Goal: Task Accomplishment & Management: Use online tool/utility

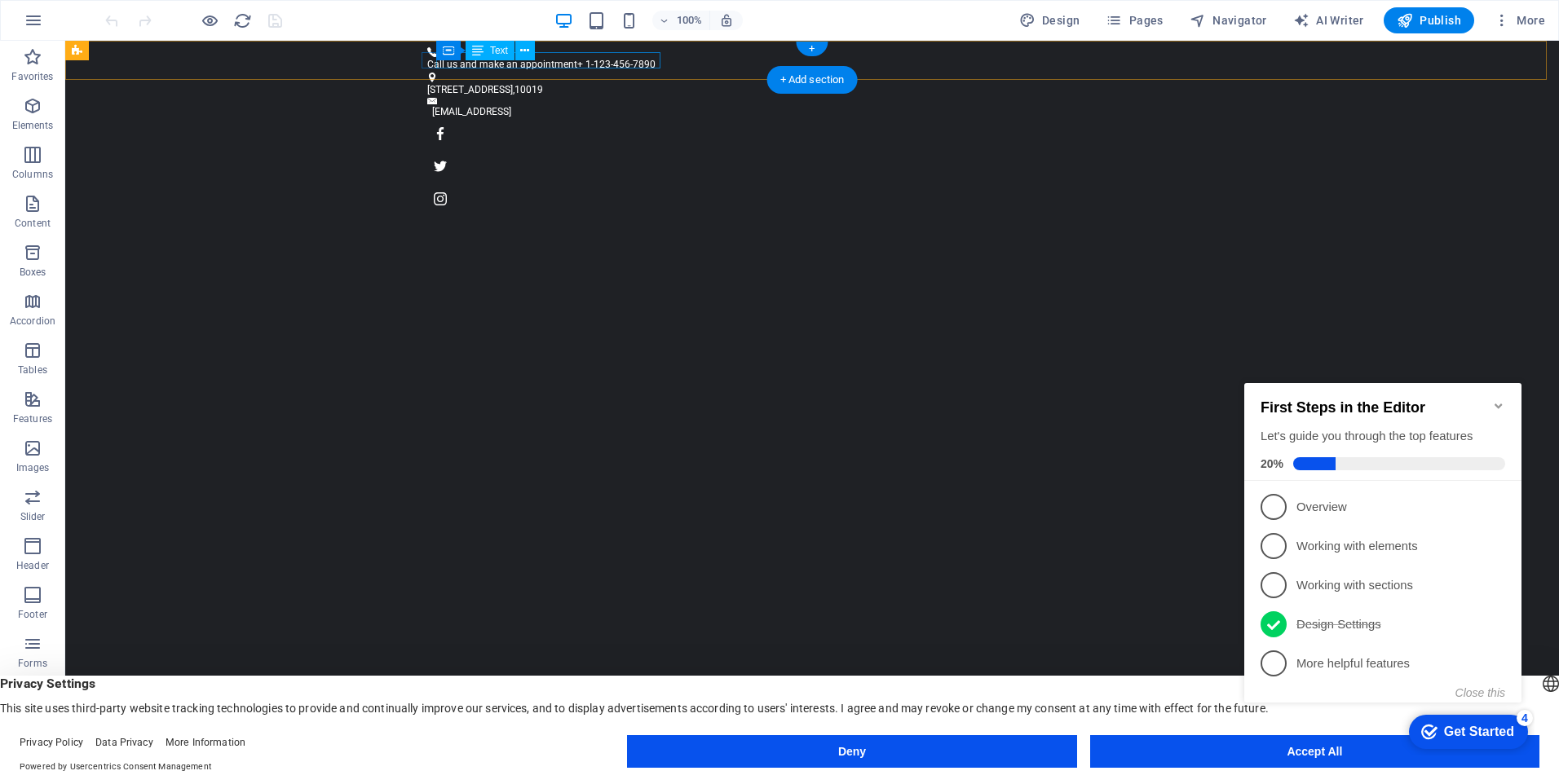
click at [580, 58] on div "Call us and make an appointment + 1-123-456-7890" at bounding box center [805, 64] width 756 height 16
click at [522, 53] on icon at bounding box center [524, 51] width 9 height 17
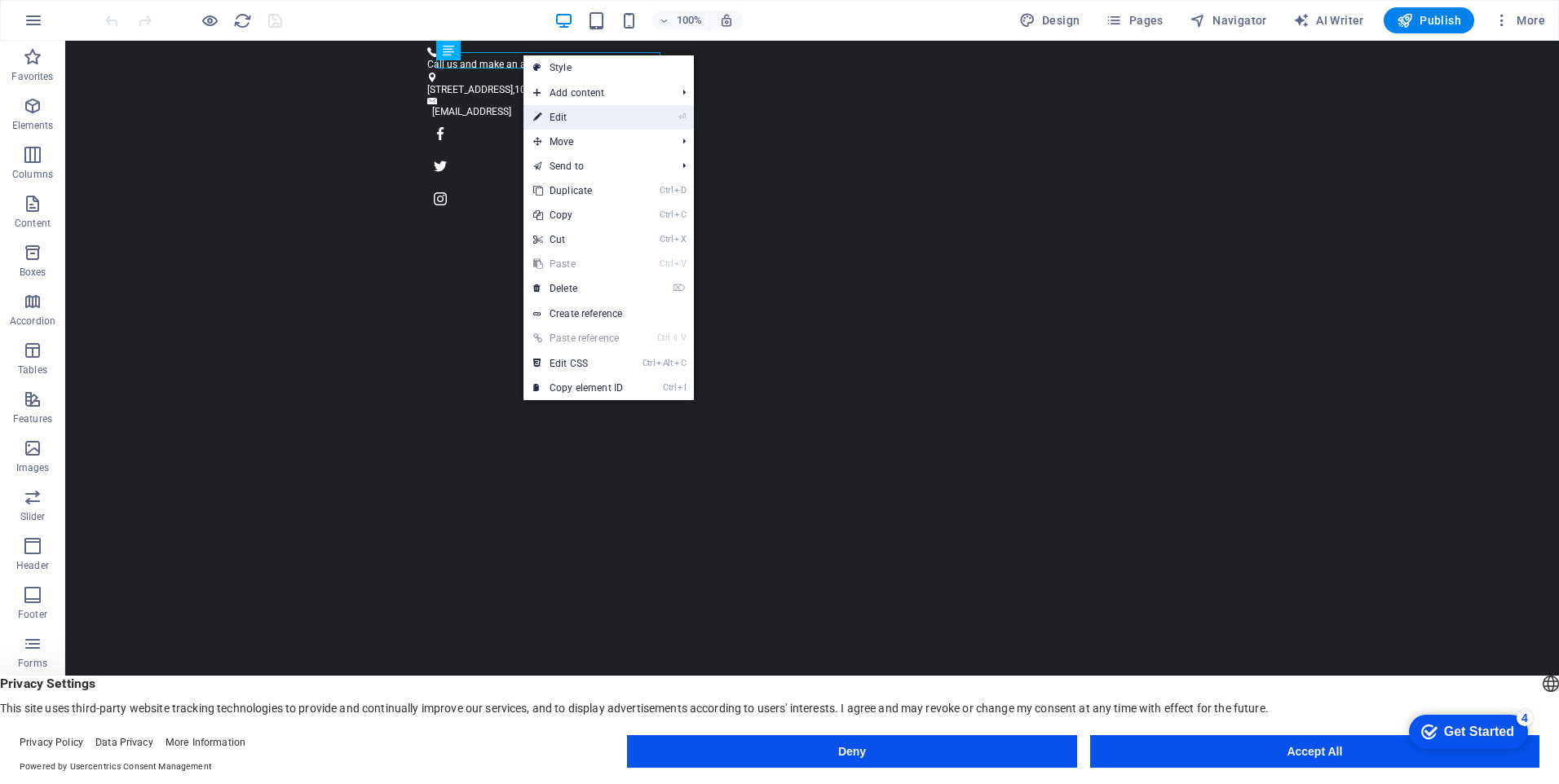
click at [538, 115] on icon at bounding box center [538, 118] width 8 height 25
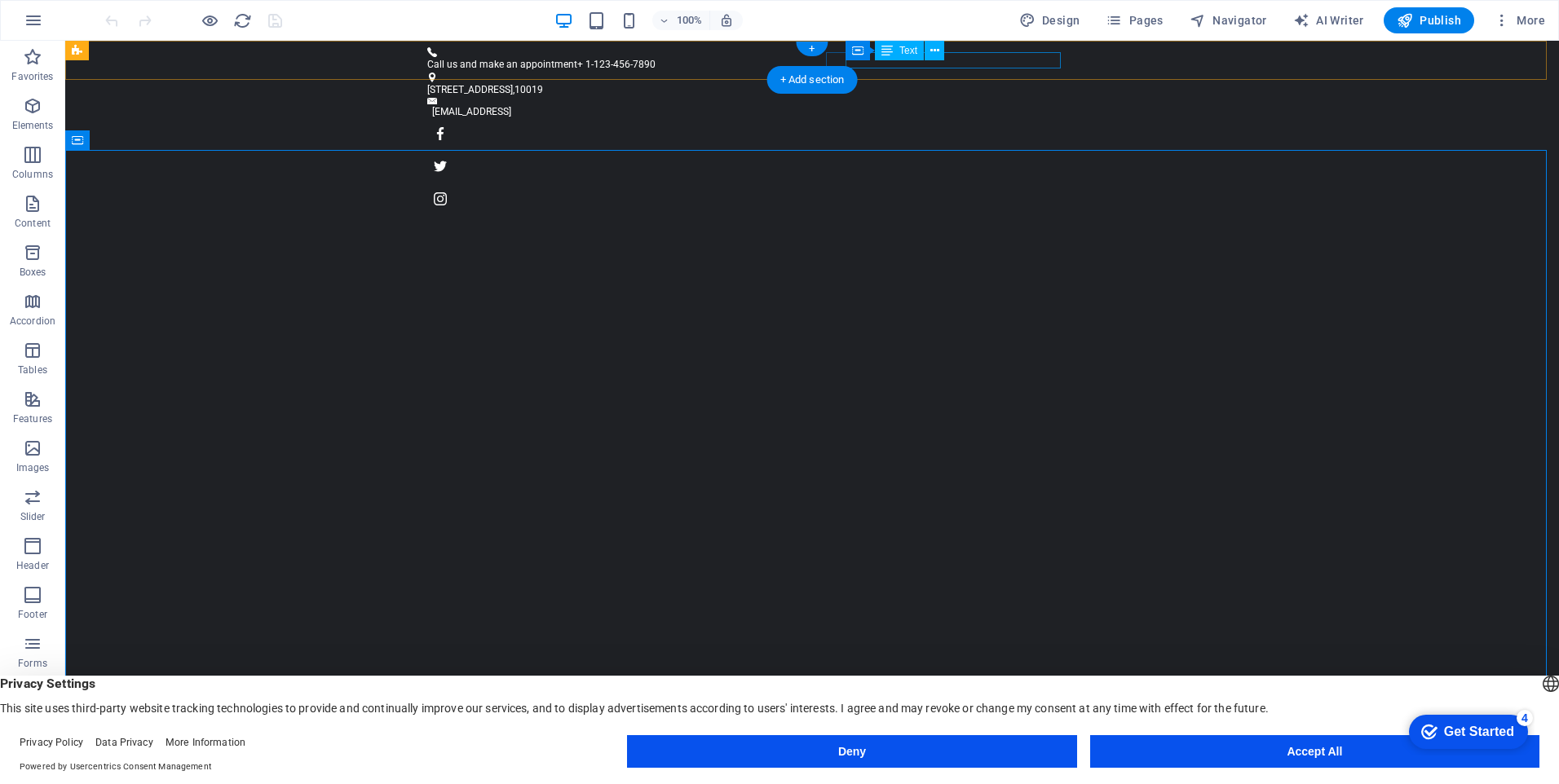
click at [970, 104] on div "[EMAIL_ADDRESS]" at bounding box center [808, 112] width 752 height 16
click at [935, 53] on icon at bounding box center [935, 51] width 9 height 17
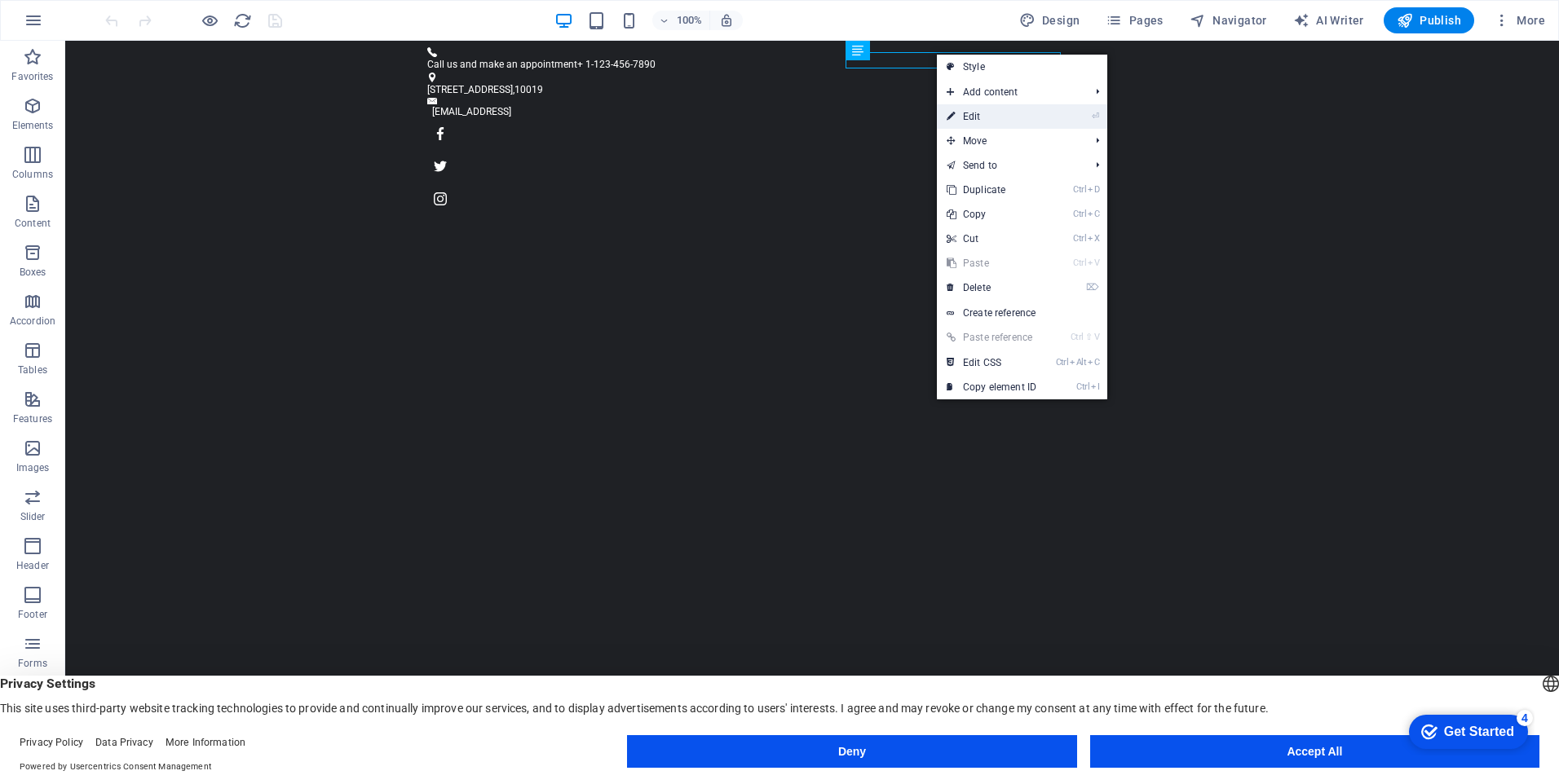
click at [950, 118] on icon at bounding box center [951, 117] width 8 height 25
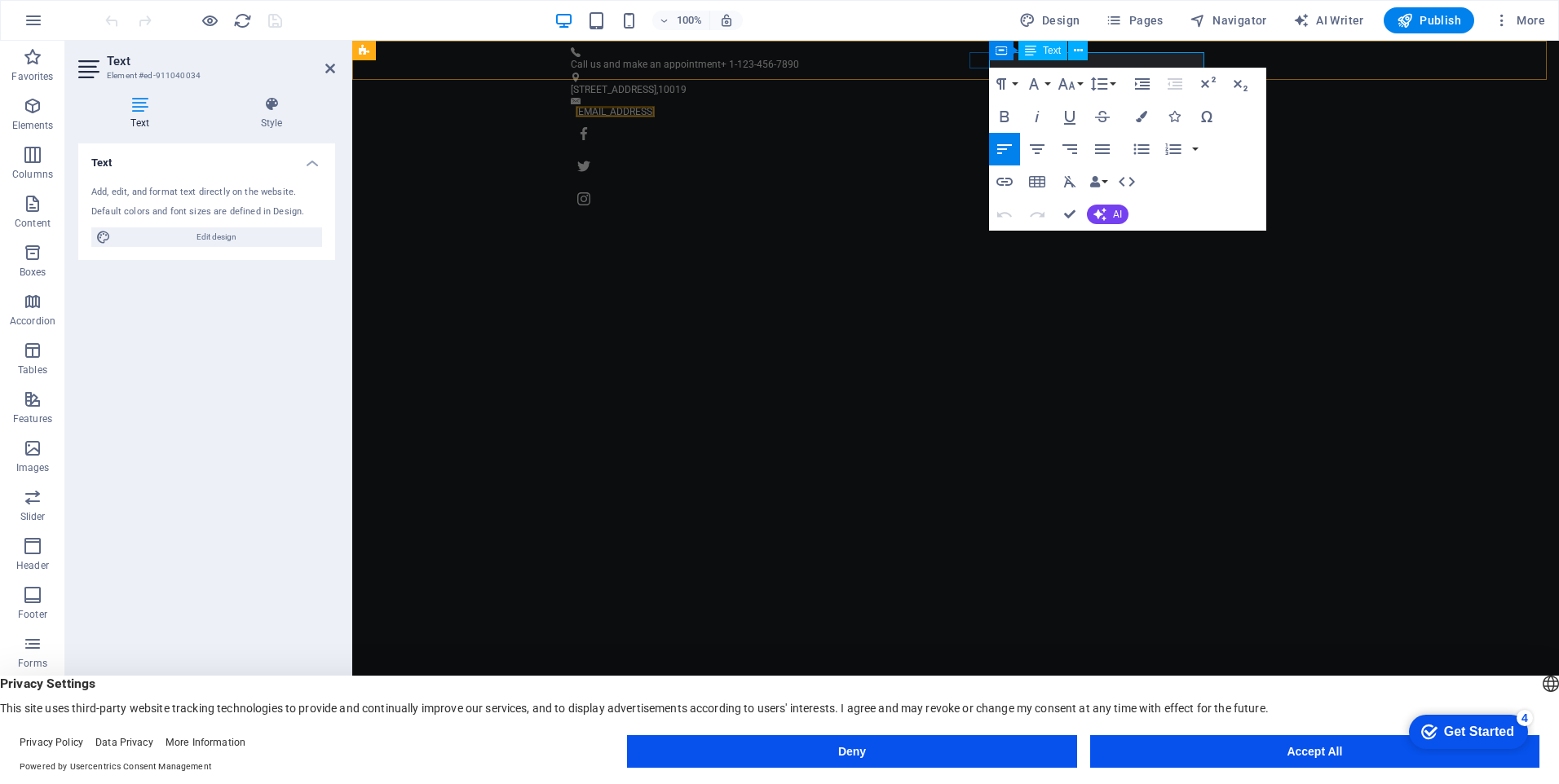
click at [655, 106] on link "[EMAIL_ADDRESS]" at bounding box center [616, 112] width 79 height 12
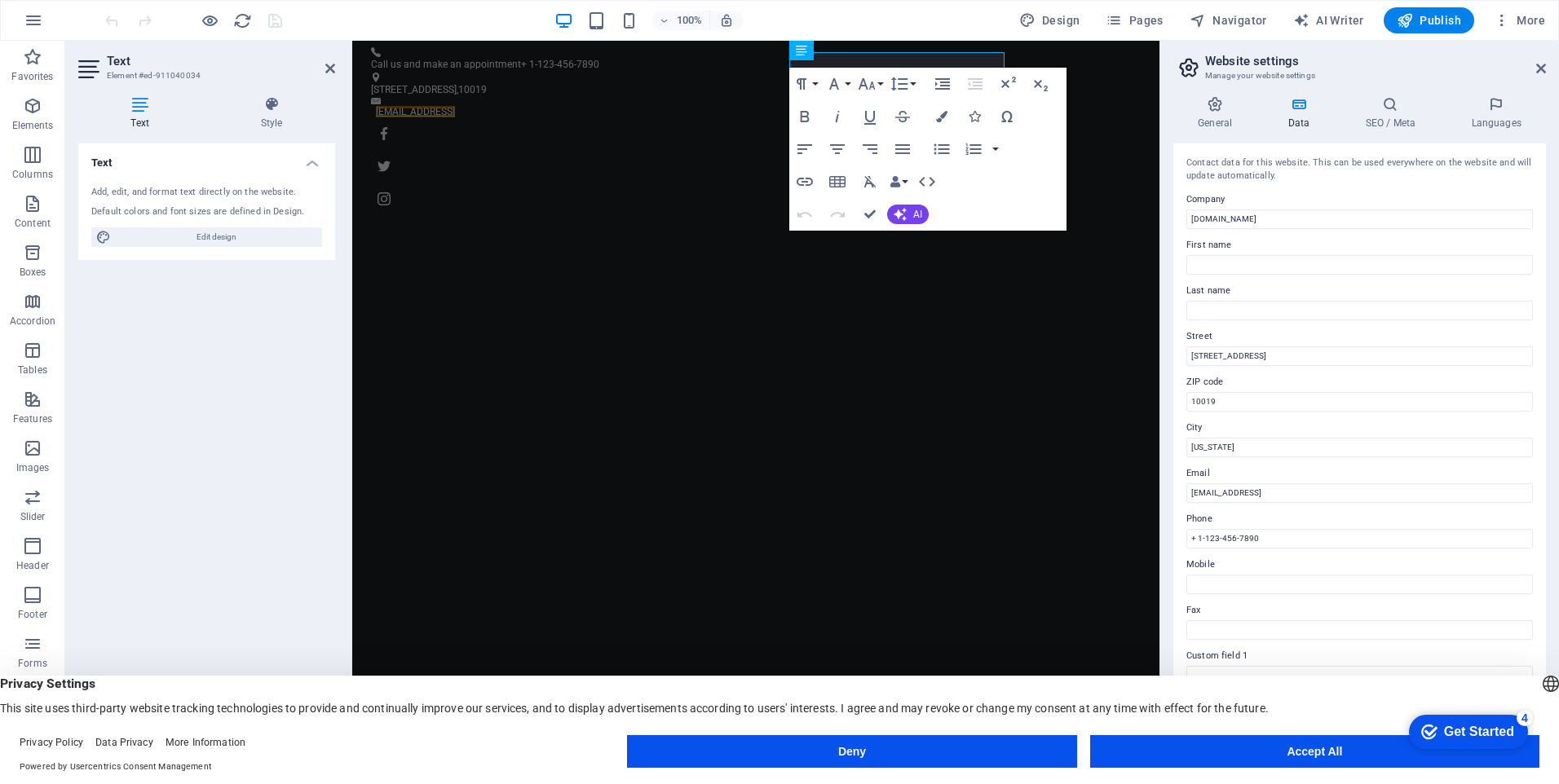
click at [1198, 57] on icon at bounding box center [1189, 67] width 25 height 23
click at [455, 106] on link "[EMAIL_ADDRESS]" at bounding box center [416, 112] width 79 height 12
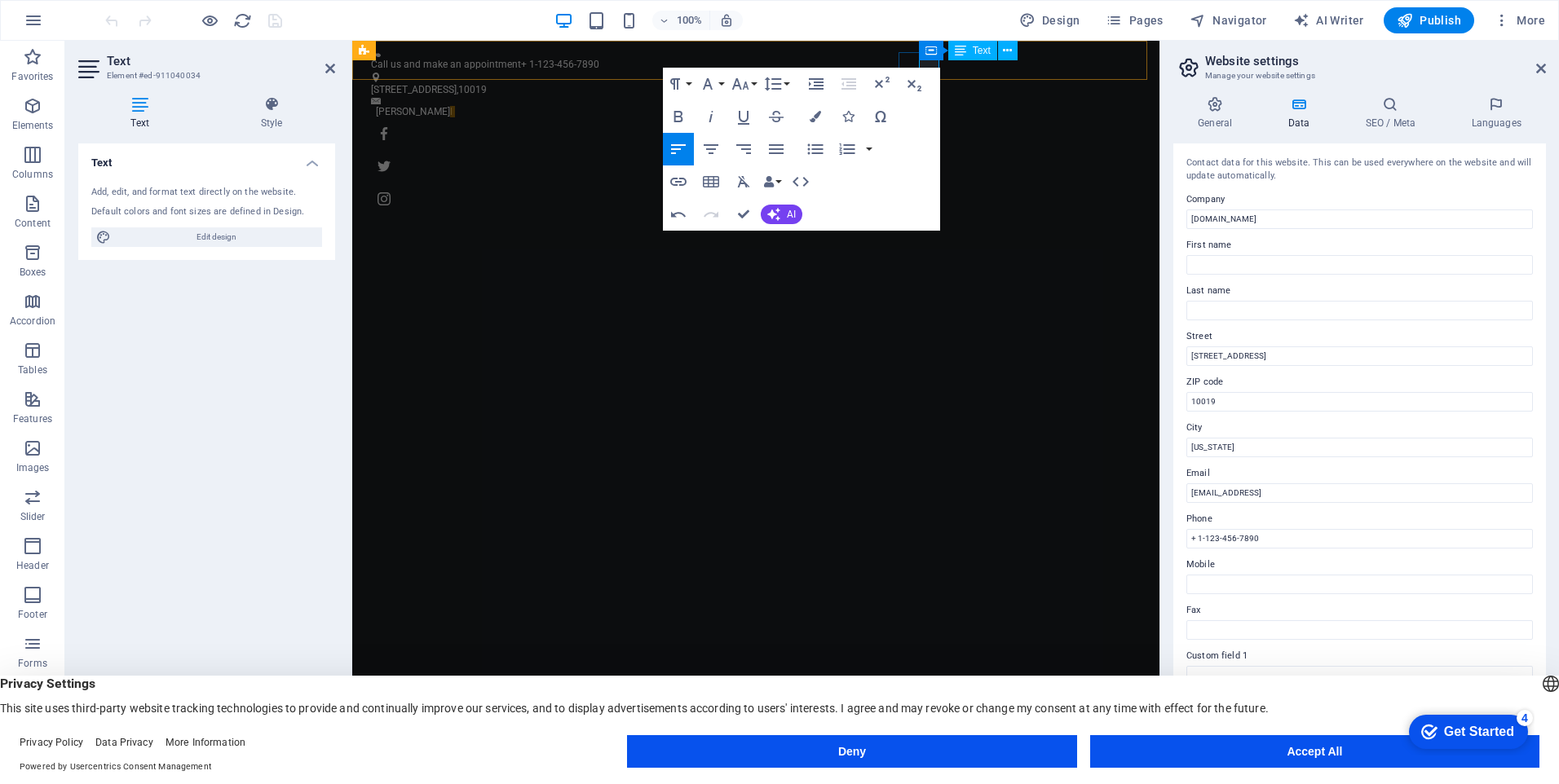
click at [949, 58] on div "Text" at bounding box center [972, 51] width 49 height 20
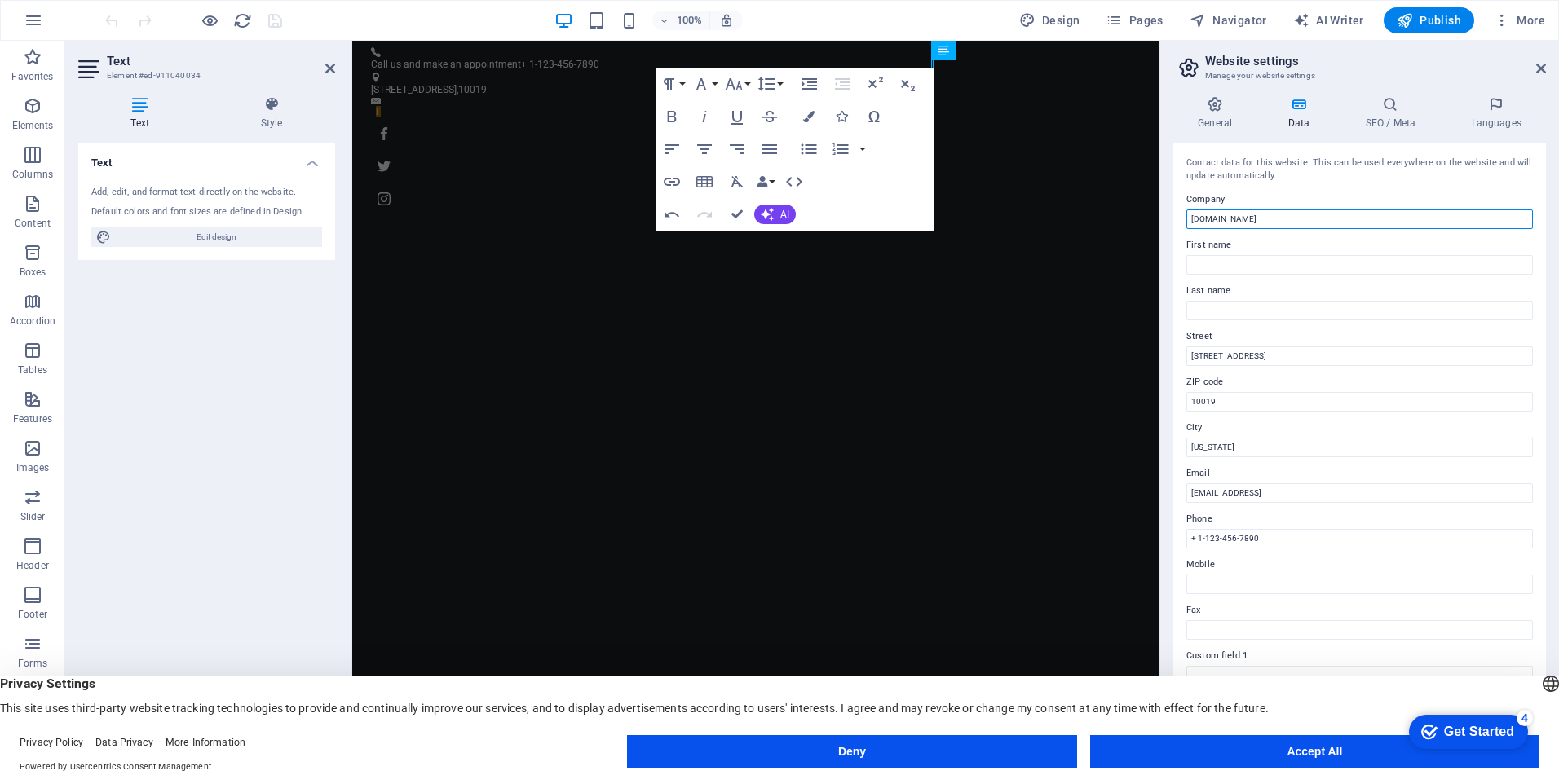
drag, startPoint x: 1273, startPoint y: 217, endPoint x: 1254, endPoint y: 221, distance: 19.4
drag, startPoint x: 1254, startPoint y: 221, endPoint x: 1209, endPoint y: 213, distance: 45.7
click at [1209, 213] on input "[DOMAIN_NAME]" at bounding box center [1360, 220] width 347 height 20
drag, startPoint x: 1182, startPoint y: 212, endPoint x: 1208, endPoint y: 216, distance: 26.3
click at [1220, 220] on div "Contact data for this website. This can be used everywhere on the website and w…" at bounding box center [1360, 443] width 373 height 601
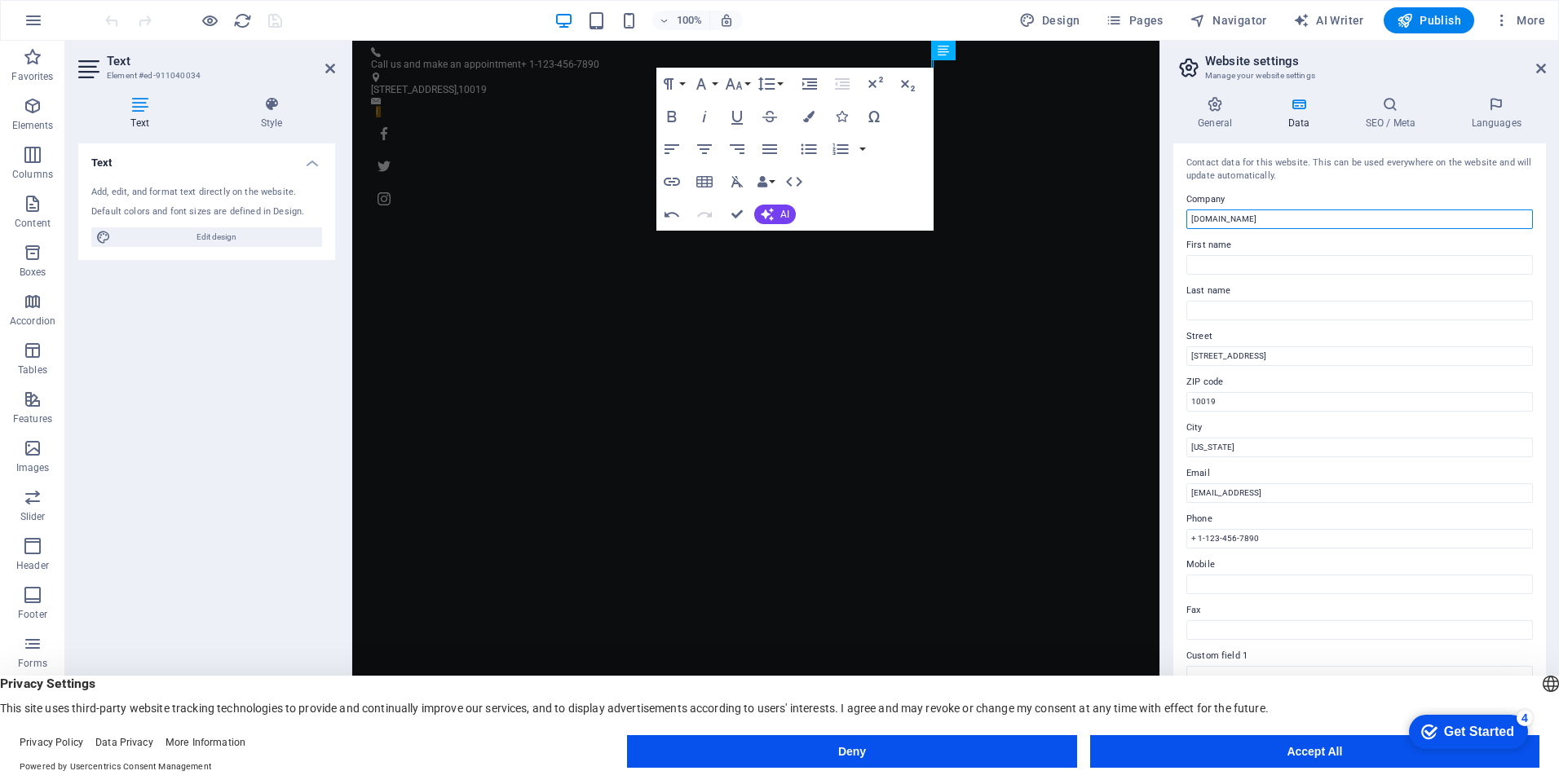
drag, startPoint x: 1208, startPoint y: 216, endPoint x: 1276, endPoint y: 223, distance: 68.4
click at [1276, 223] on input "[DOMAIN_NAME]" at bounding box center [1360, 220] width 347 height 20
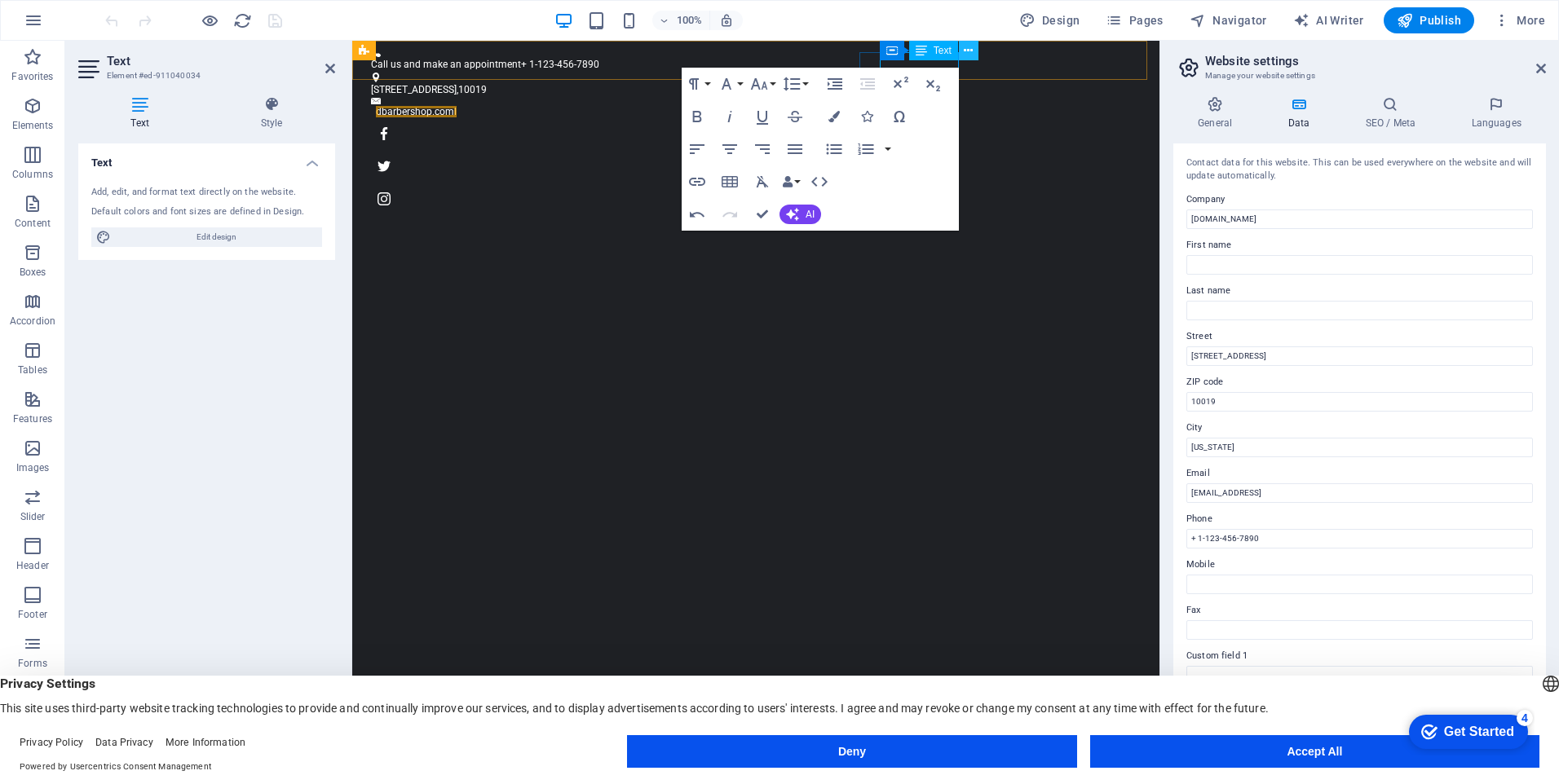
click at [962, 58] on button at bounding box center [969, 51] width 20 height 20
click at [974, 56] on div "Call us and make an appointment + 1-123-456-7890 [STREET_ADDRESS] dbarbershop.c…" at bounding box center [756, 130] width 807 height 178
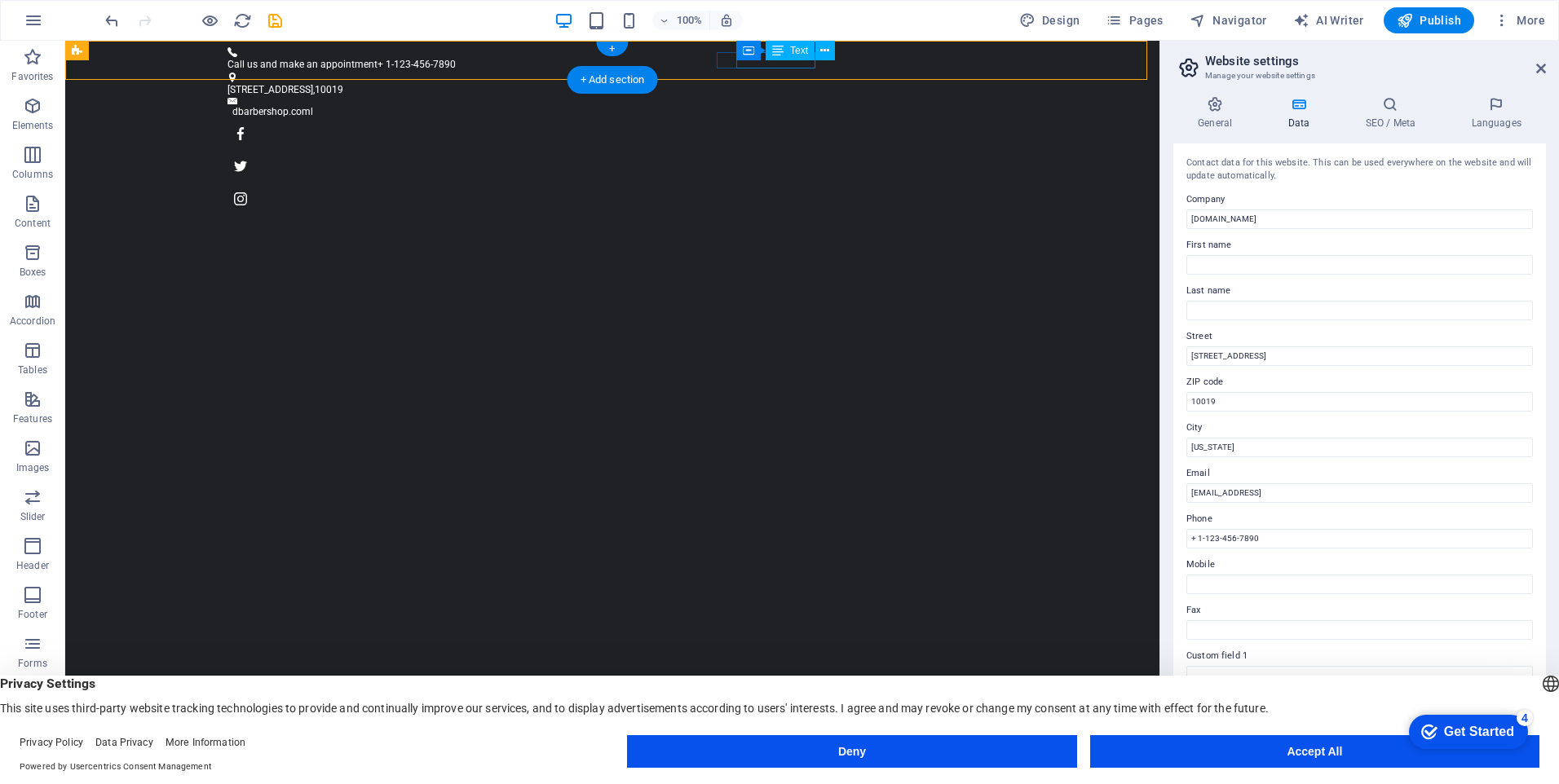
click at [781, 104] on div "dbarbershop.coml" at bounding box center [608, 112] width 752 height 16
click at [821, 55] on icon at bounding box center [825, 51] width 9 height 17
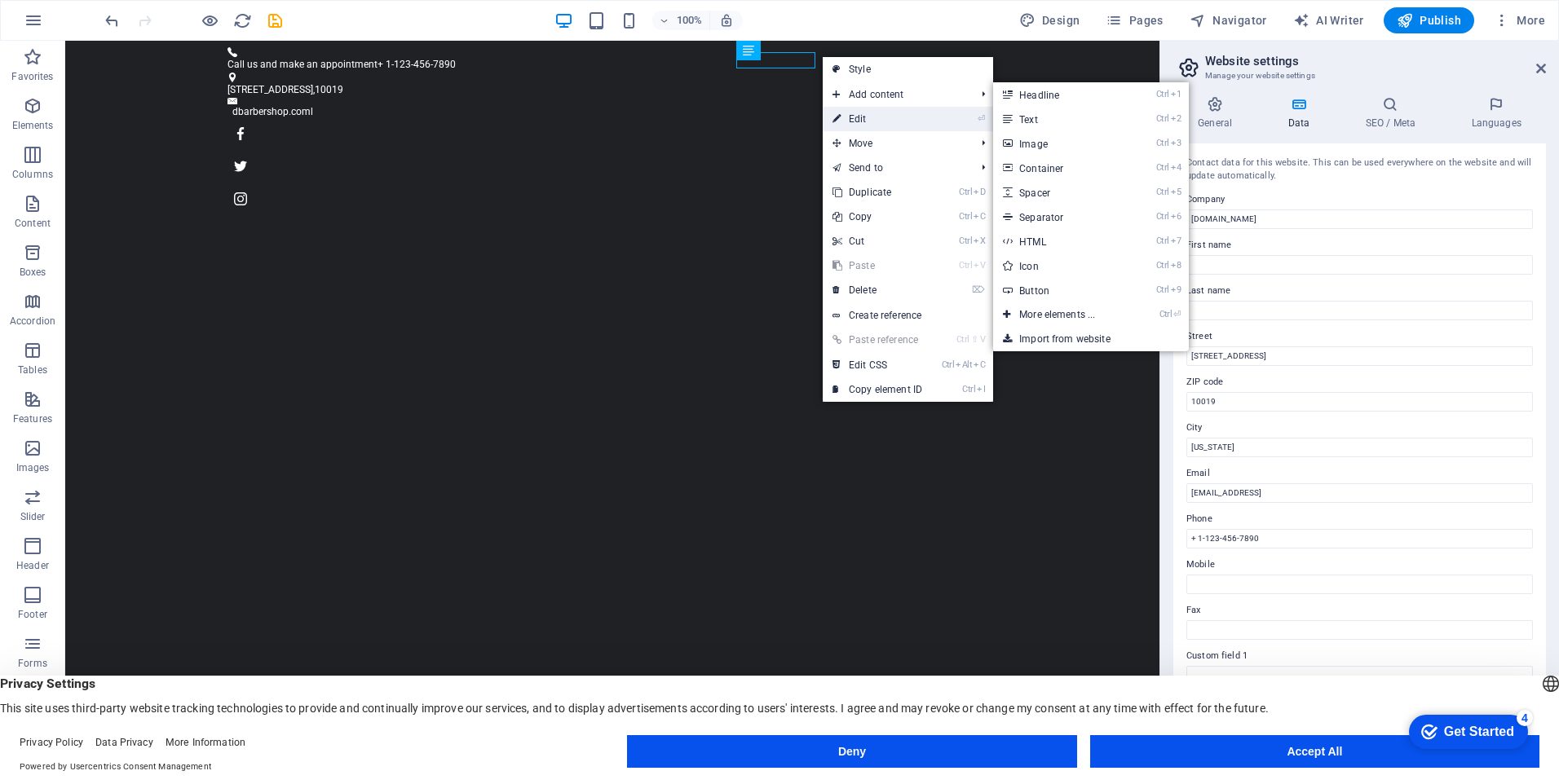
click at [845, 109] on link "⏎ Edit" at bounding box center [877, 119] width 109 height 25
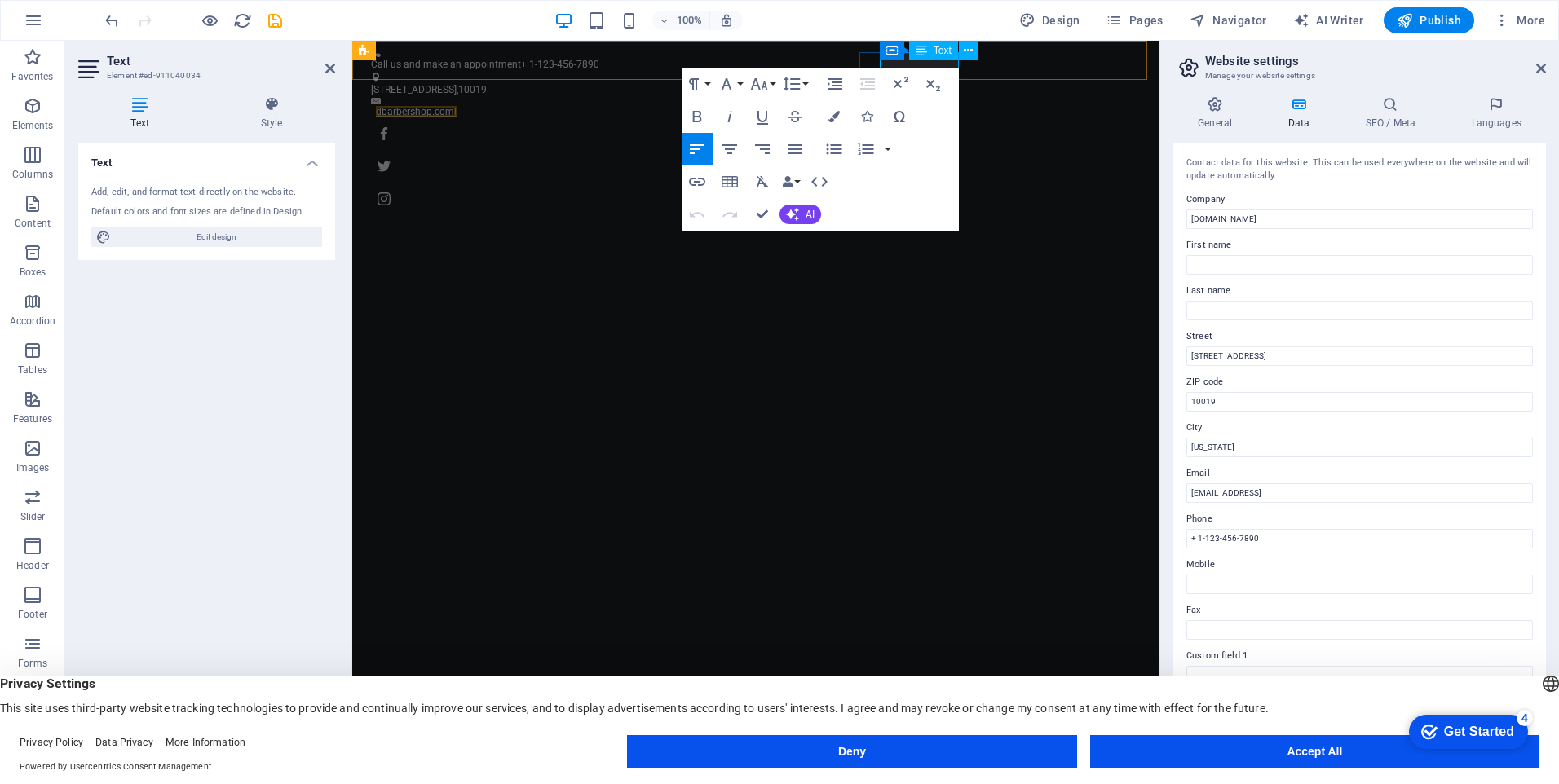
click at [457, 106] on link "dbarbershop.coml" at bounding box center [417, 112] width 81 height 12
click at [956, 58] on div "Text" at bounding box center [933, 51] width 49 height 20
click at [457, 106] on link "dbarbershop.coml" at bounding box center [417, 112] width 81 height 12
drag, startPoint x: 956, startPoint y: 61, endPoint x: 603, endPoint y: 20, distance: 355.4
click at [0, 0] on div "H1 Banner Container H3 Spacer Button Banner Menu Bar Menu Info Bar Image with t…" at bounding box center [0, 0] width 0 height 0
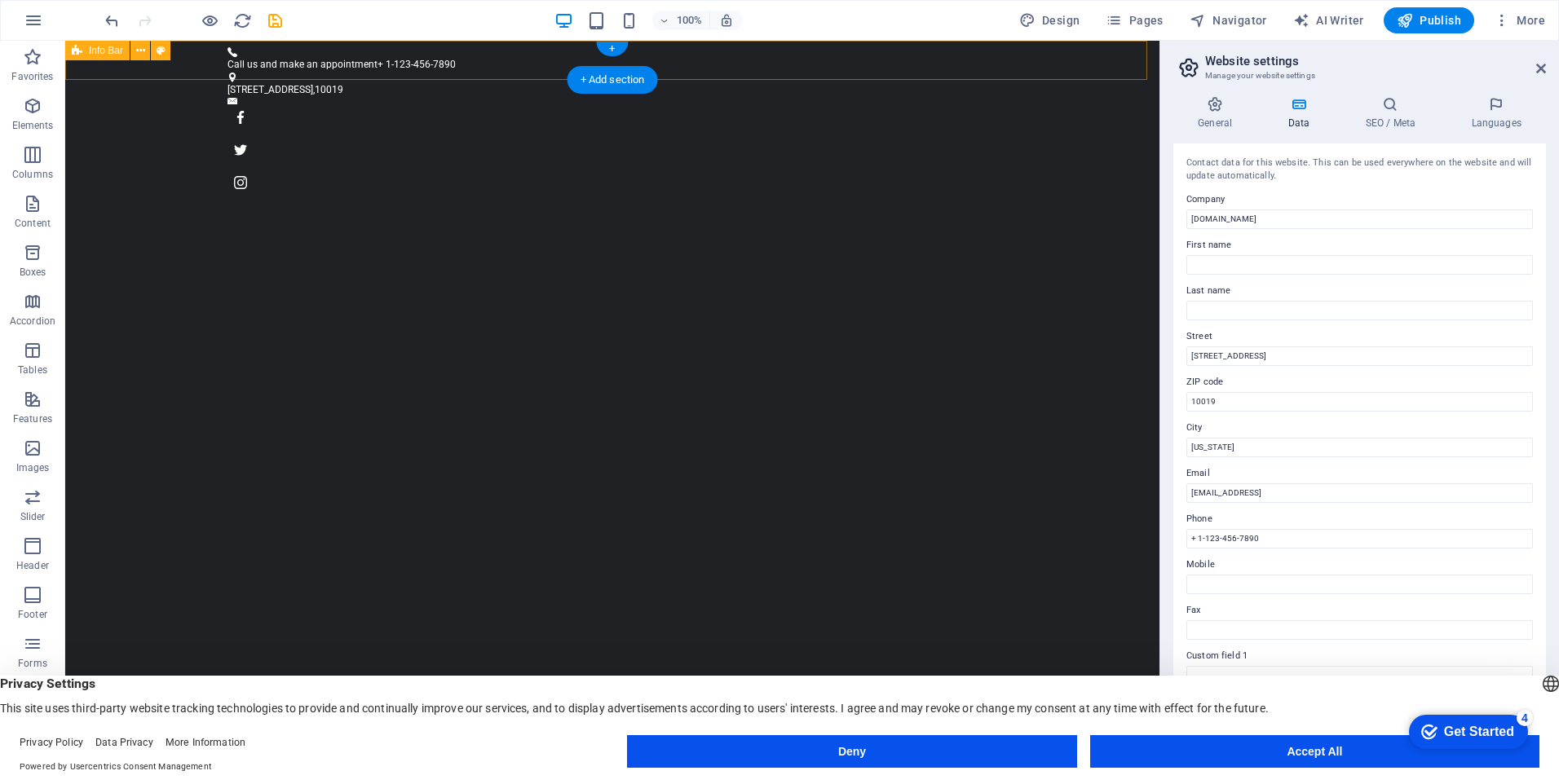
click at [822, 56] on div "Call us and make an appointment + 1-123-456-7890 [STREET_ADDRESS]" at bounding box center [612, 122] width 1095 height 161
click at [787, 58] on icon at bounding box center [785, 51] width 12 height 20
click at [821, 66] on div "Call us and make an appointment + 1-123-456-7890 [STREET_ADDRESS]" at bounding box center [612, 122] width 1095 height 161
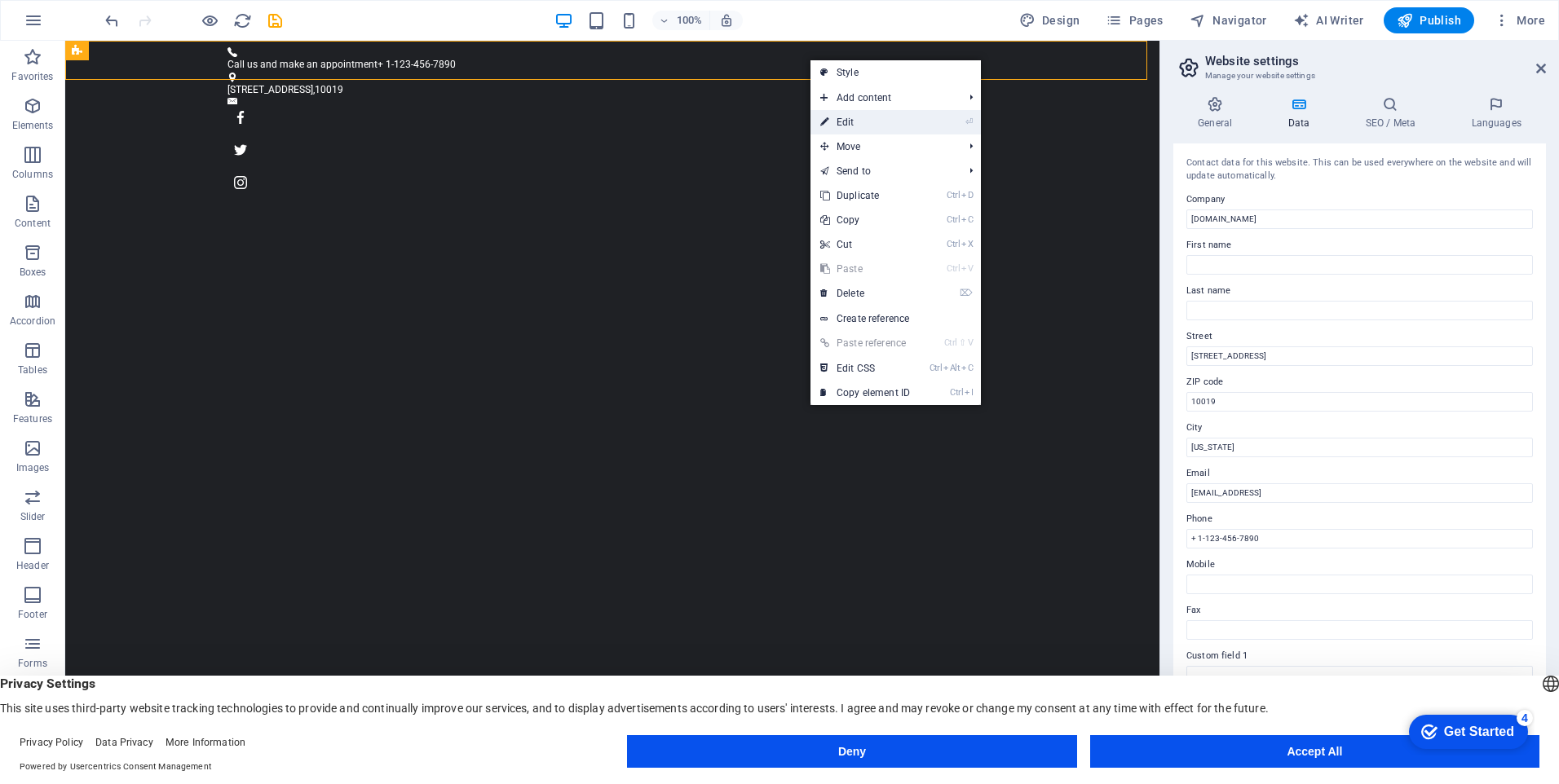
click at [846, 113] on link "⏎ Edit" at bounding box center [865, 123] width 109 height 25
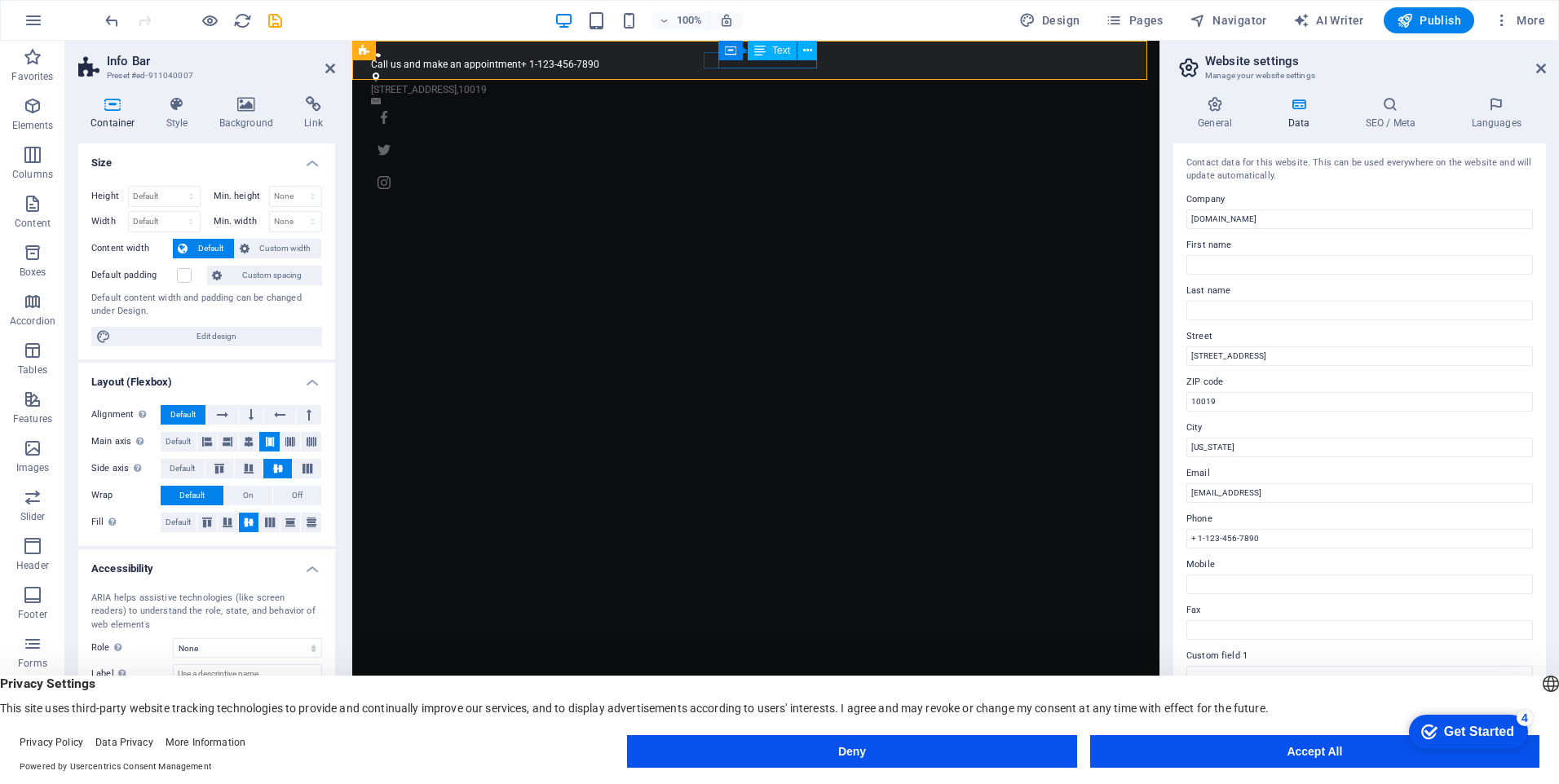
click at [775, 53] on span "Text" at bounding box center [781, 50] width 18 height 10
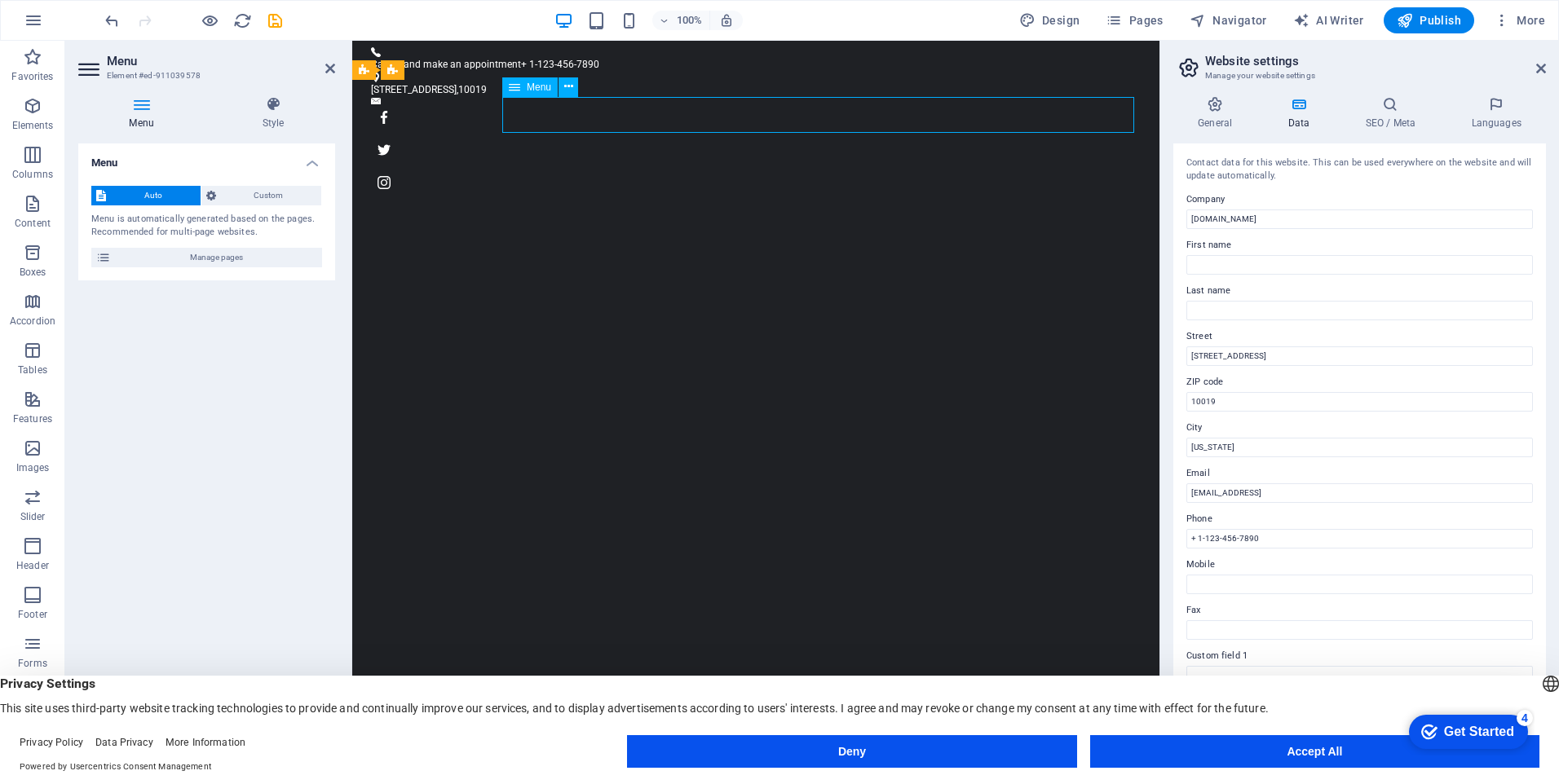
click at [153, 190] on span "Auto" at bounding box center [153, 196] width 85 height 20
click at [161, 194] on span "Auto" at bounding box center [153, 196] width 85 height 20
click at [331, 66] on icon at bounding box center [330, 68] width 10 height 13
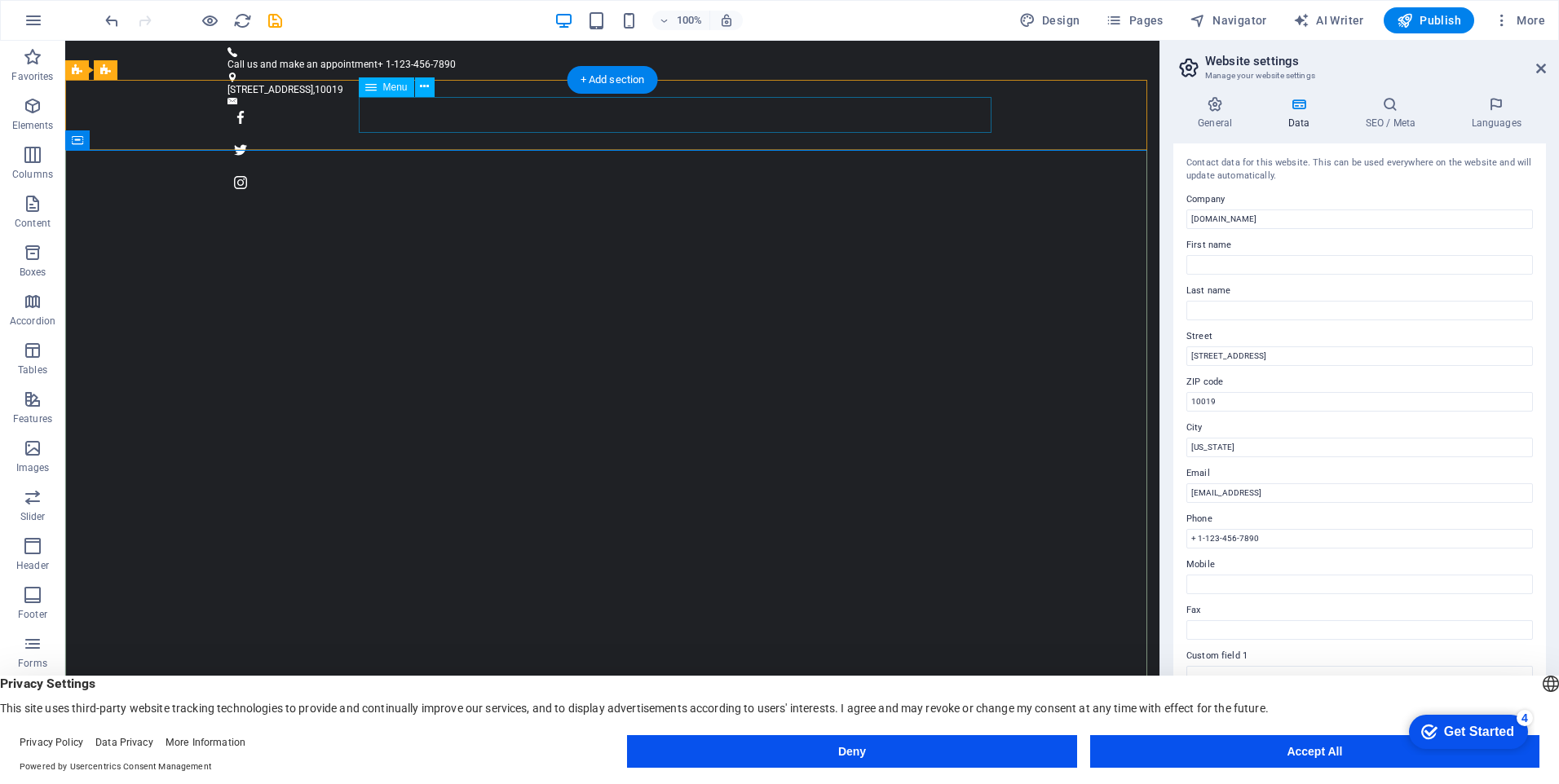
click at [978, 169] on figure at bounding box center [612, 183] width 770 height 26
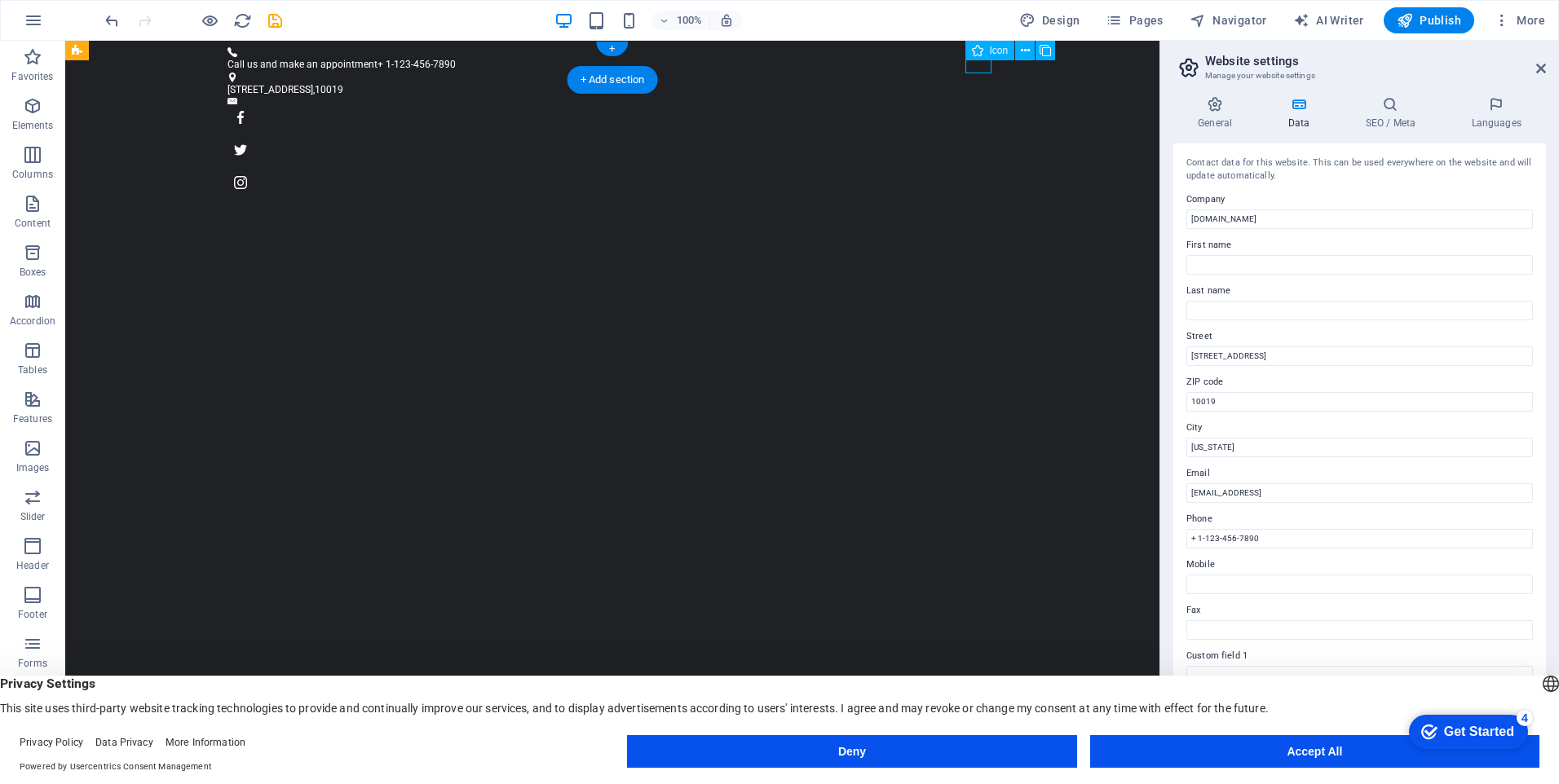
click at [969, 169] on figure at bounding box center [612, 183] width 770 height 26
click at [993, 54] on span "Icon" at bounding box center [999, 50] width 19 height 10
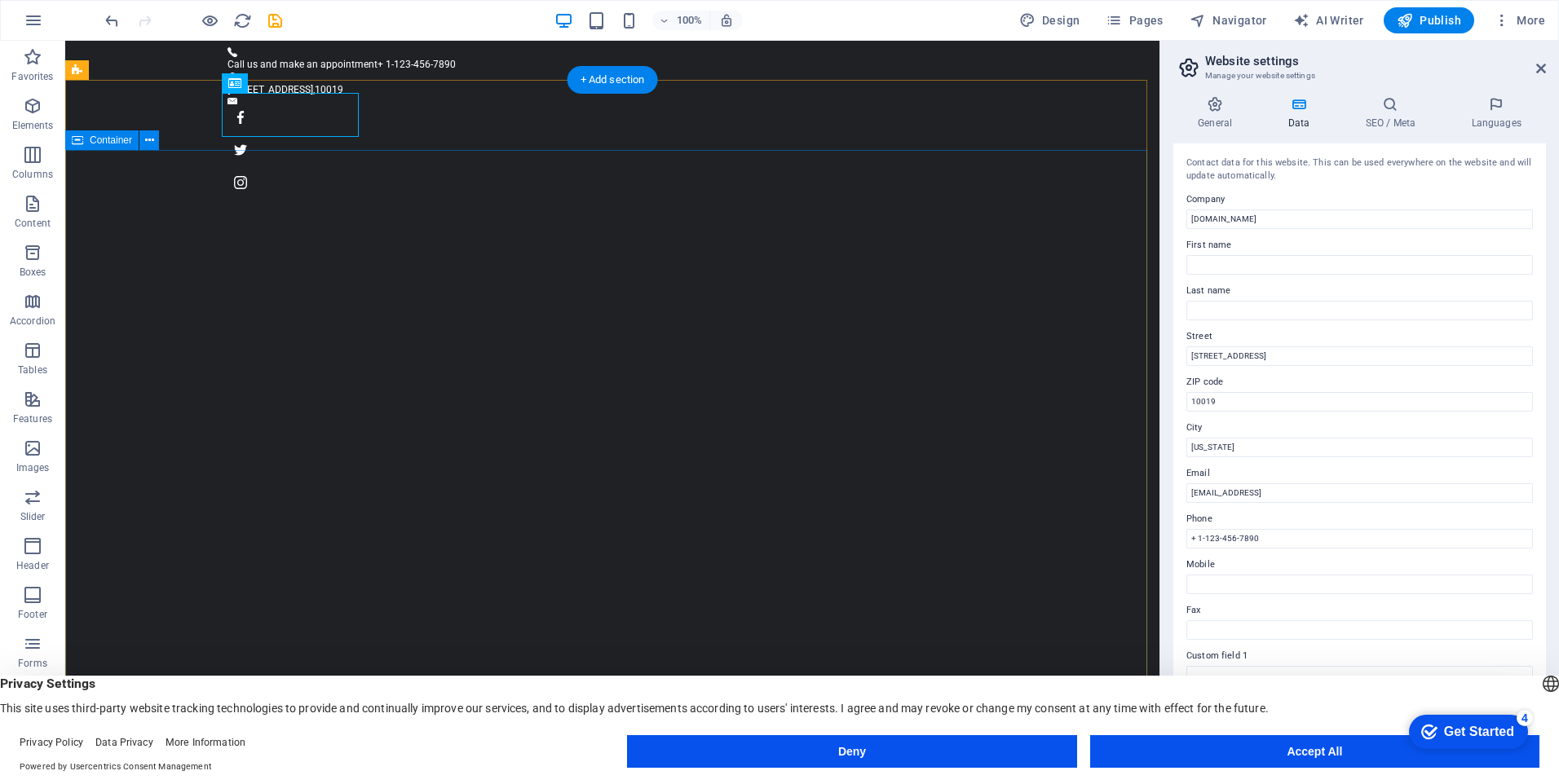
click at [285, 77] on icon at bounding box center [286, 83] width 9 height 17
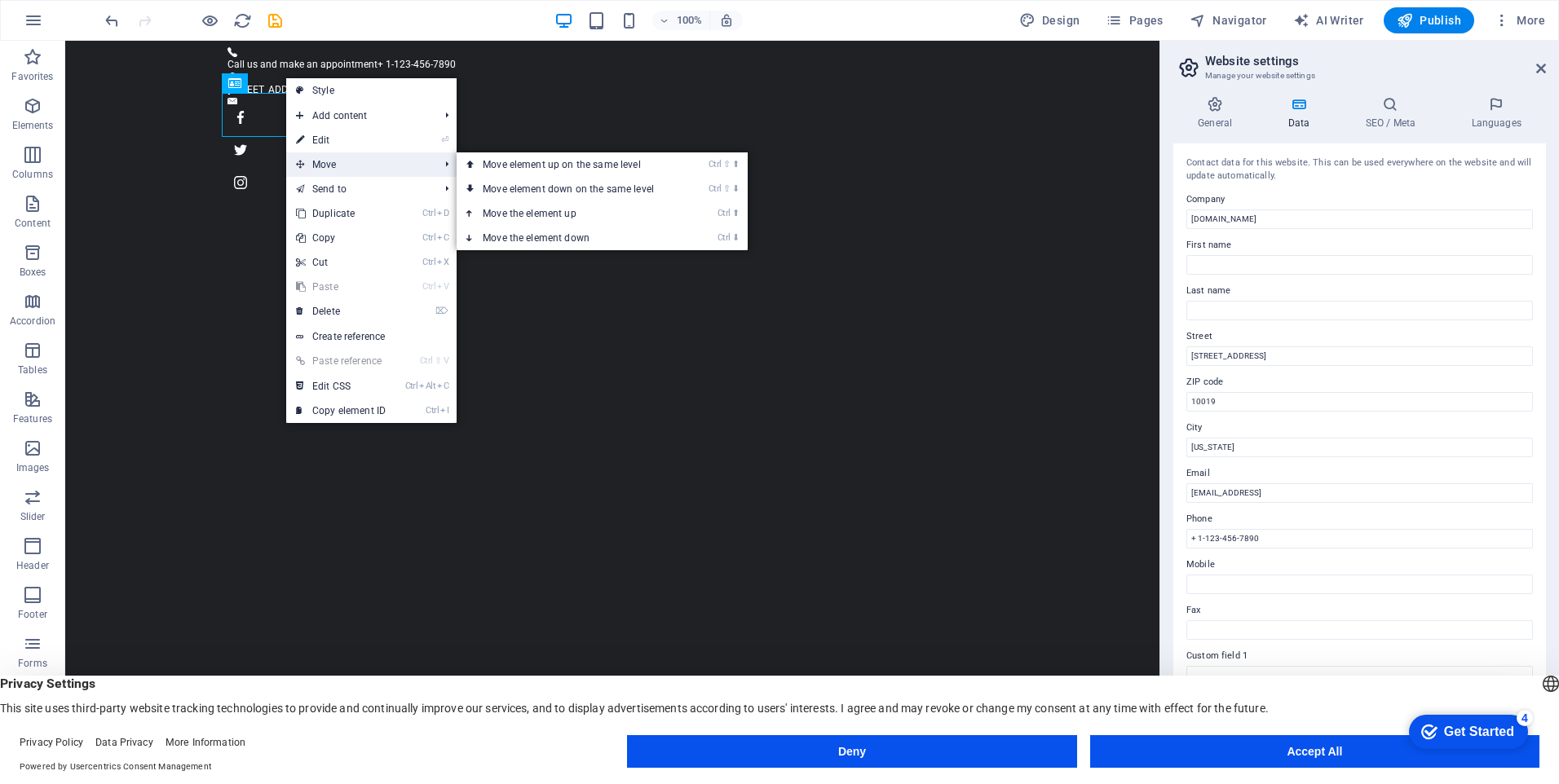
click at [309, 166] on span "Move" at bounding box center [359, 165] width 146 height 25
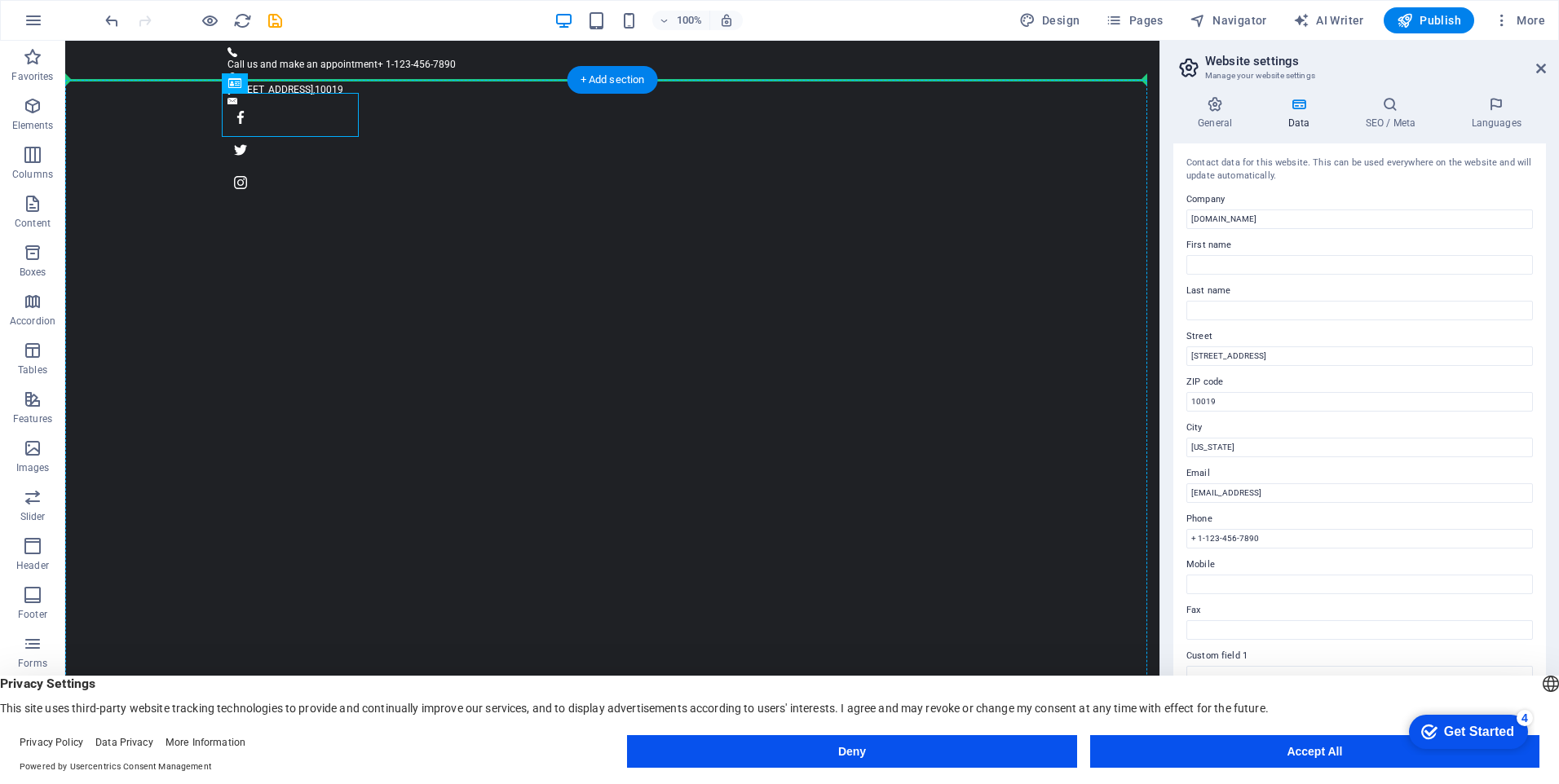
drag, startPoint x: 327, startPoint y: 124, endPoint x: 356, endPoint y: 133, distance: 30.4
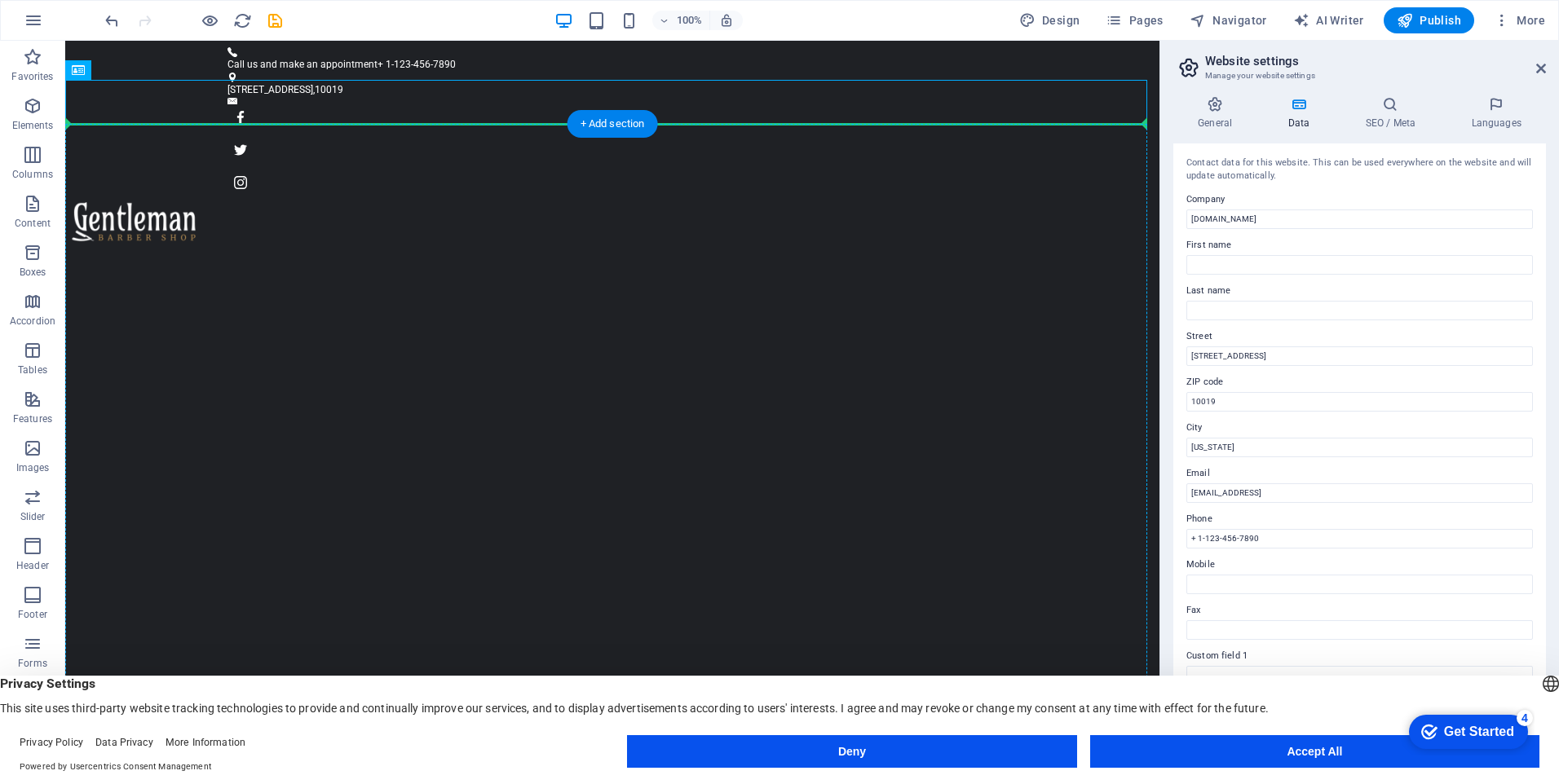
drag, startPoint x: 338, startPoint y: 120, endPoint x: 337, endPoint y: 136, distance: 16.0
drag, startPoint x: 342, startPoint y: 121, endPoint x: 347, endPoint y: 142, distance: 21.6
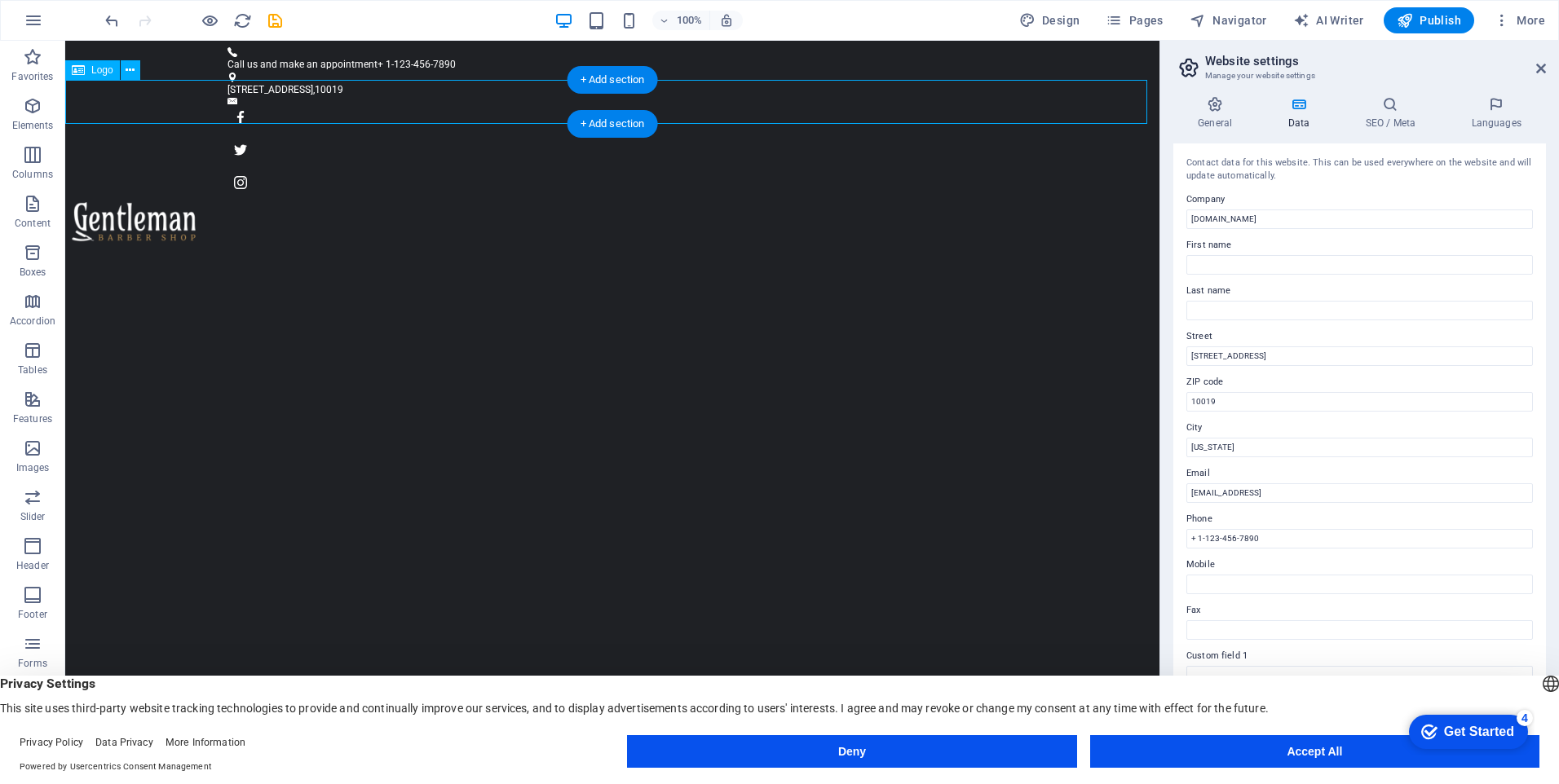
click at [356, 202] on div at bounding box center [612, 225] width 1095 height 44
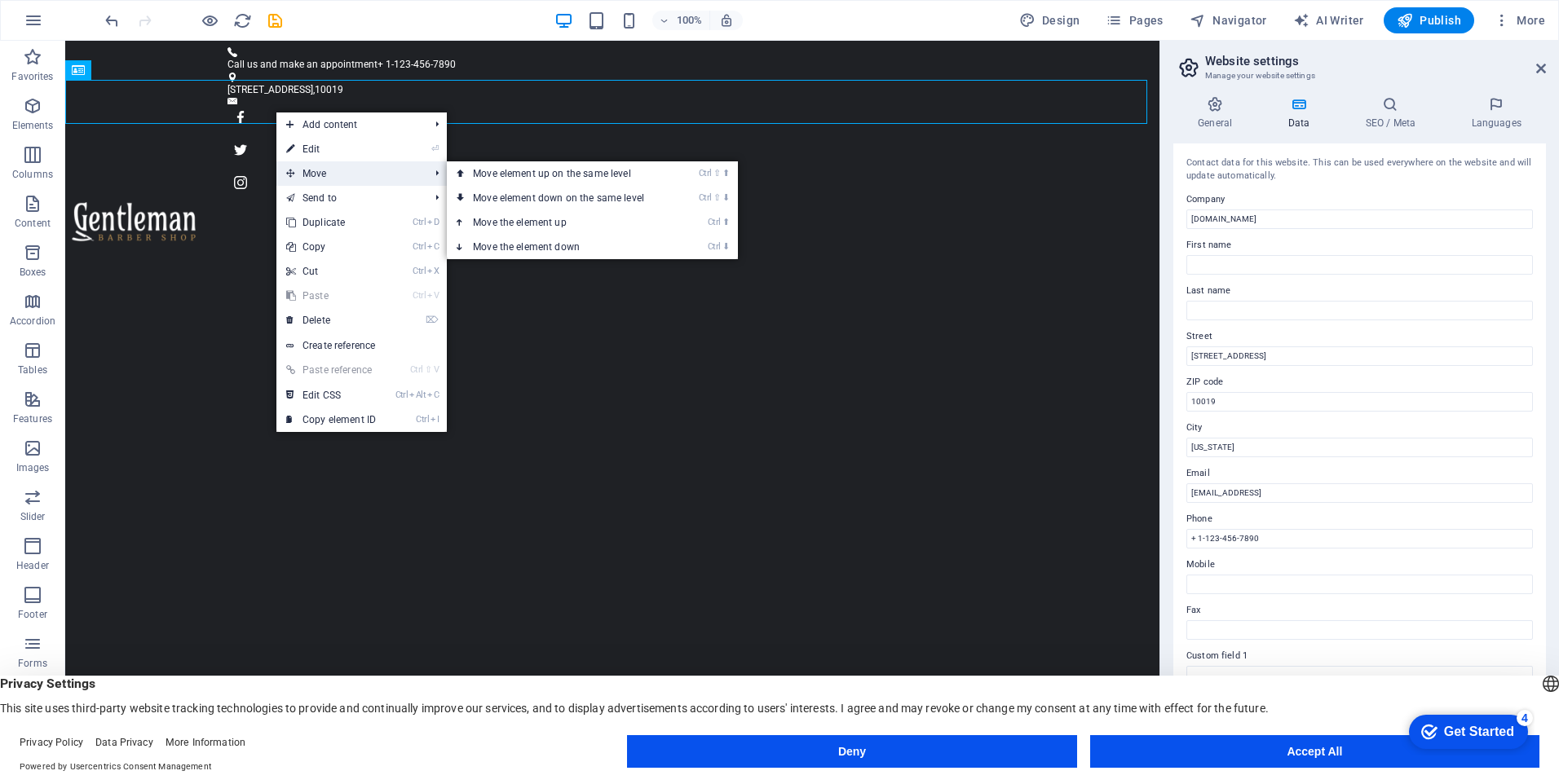
drag, startPoint x: 287, startPoint y: 174, endPoint x: 289, endPoint y: 160, distance: 14.1
click at [287, 172] on icon at bounding box center [291, 174] width 8 height 25
click at [288, 174] on icon at bounding box center [291, 174] width 8 height 25
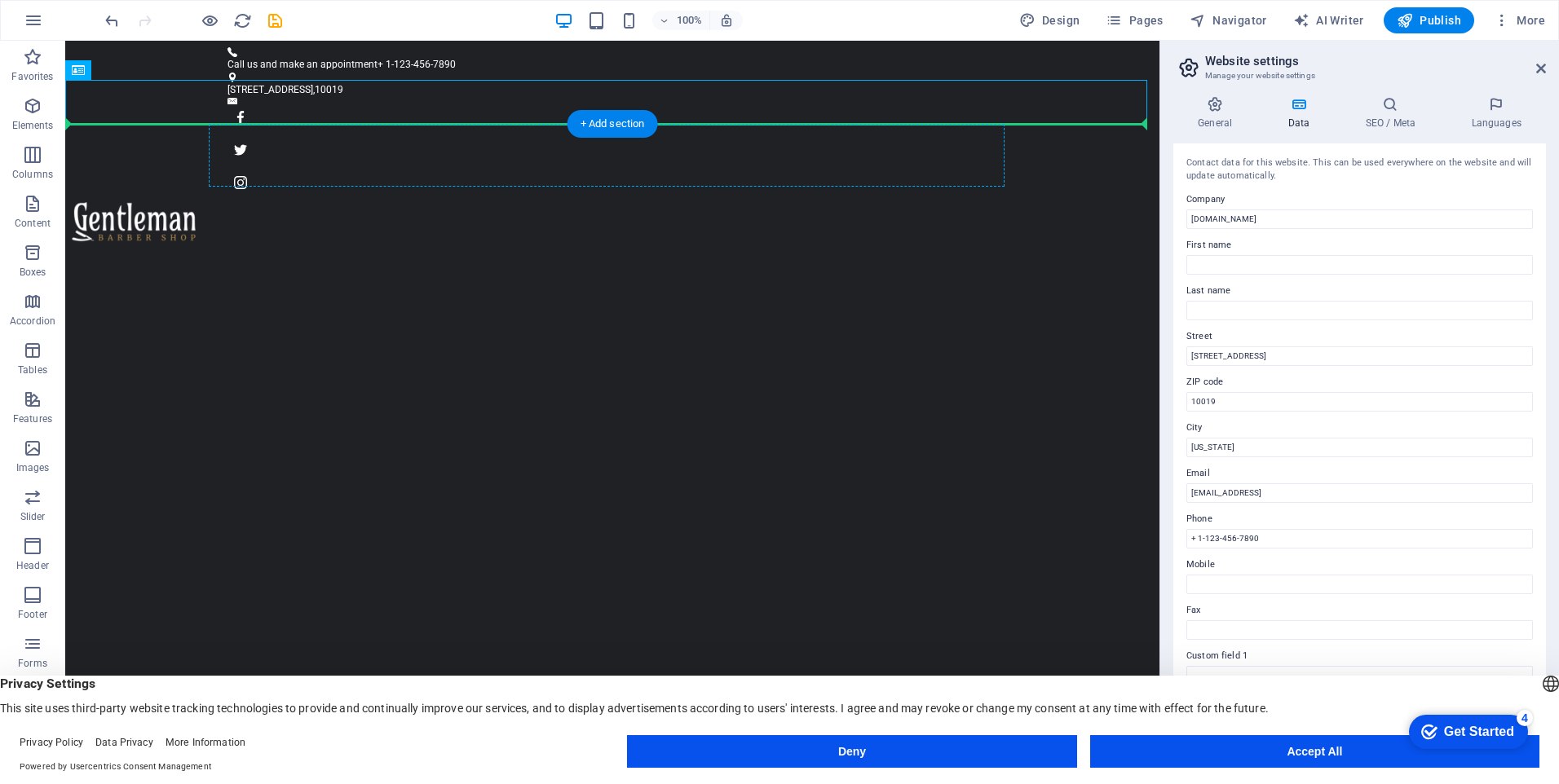
drag, startPoint x: 349, startPoint y: 121, endPoint x: 351, endPoint y: 147, distance: 26.1
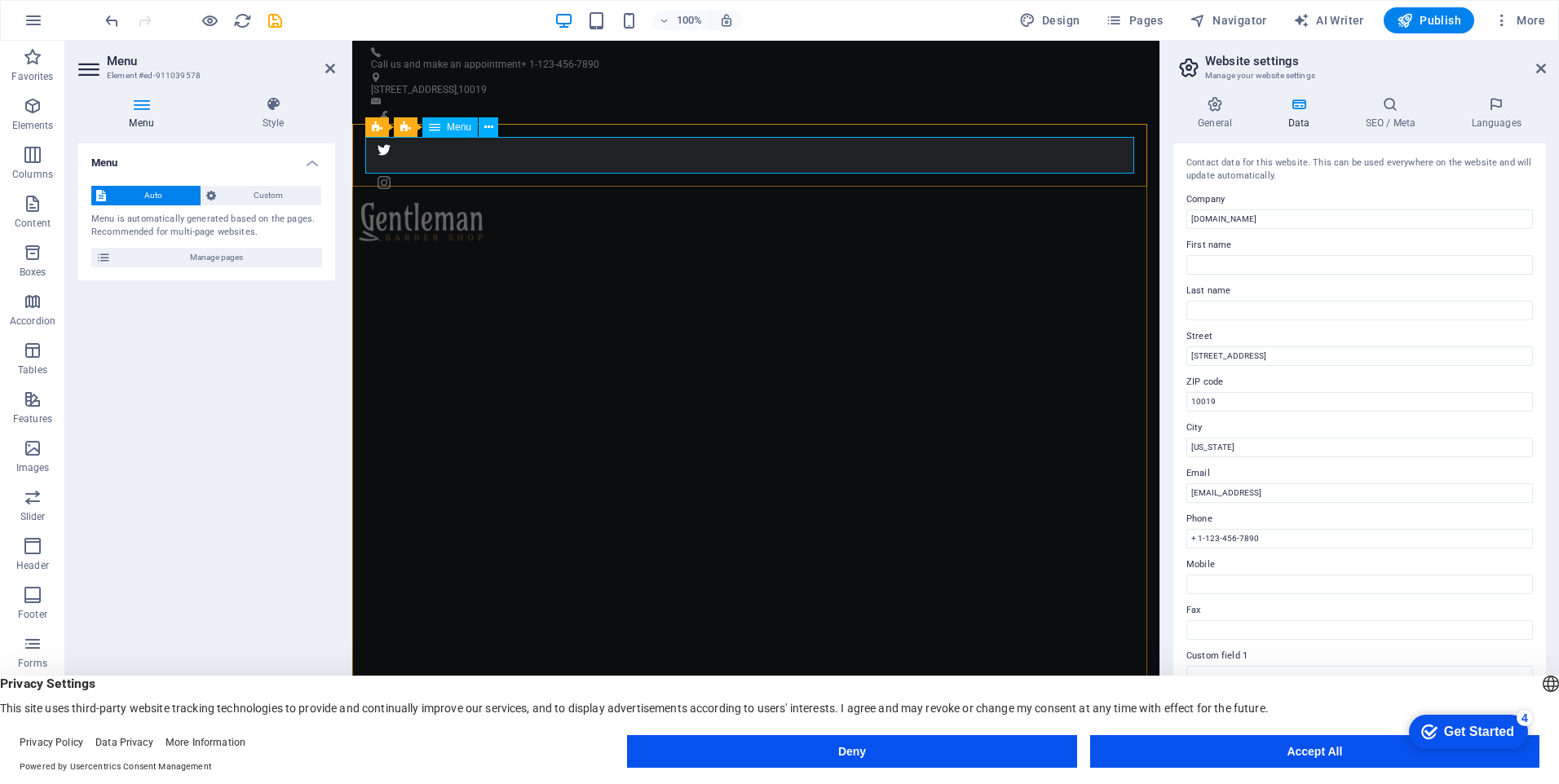
click at [335, 186] on div "Menu Style Menu Auto Custom Menu is automatically generated based on the pages.…" at bounding box center [207, 420] width 283 height 675
click at [337, 189] on div "Menu Style Menu Auto Custom Menu is automatically generated based on the pages.…" at bounding box center [207, 420] width 283 height 675
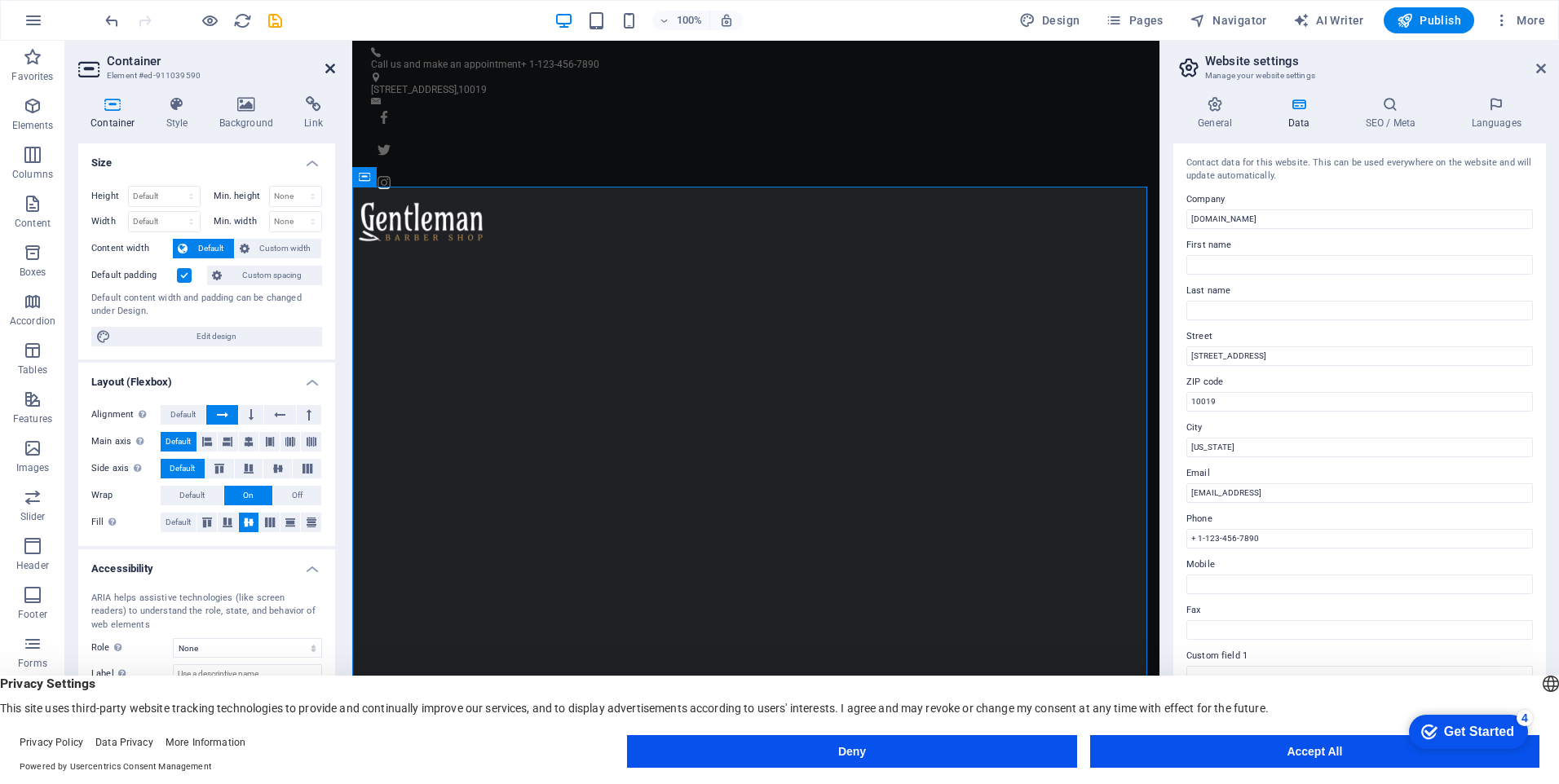
click at [327, 66] on icon at bounding box center [330, 68] width 10 height 13
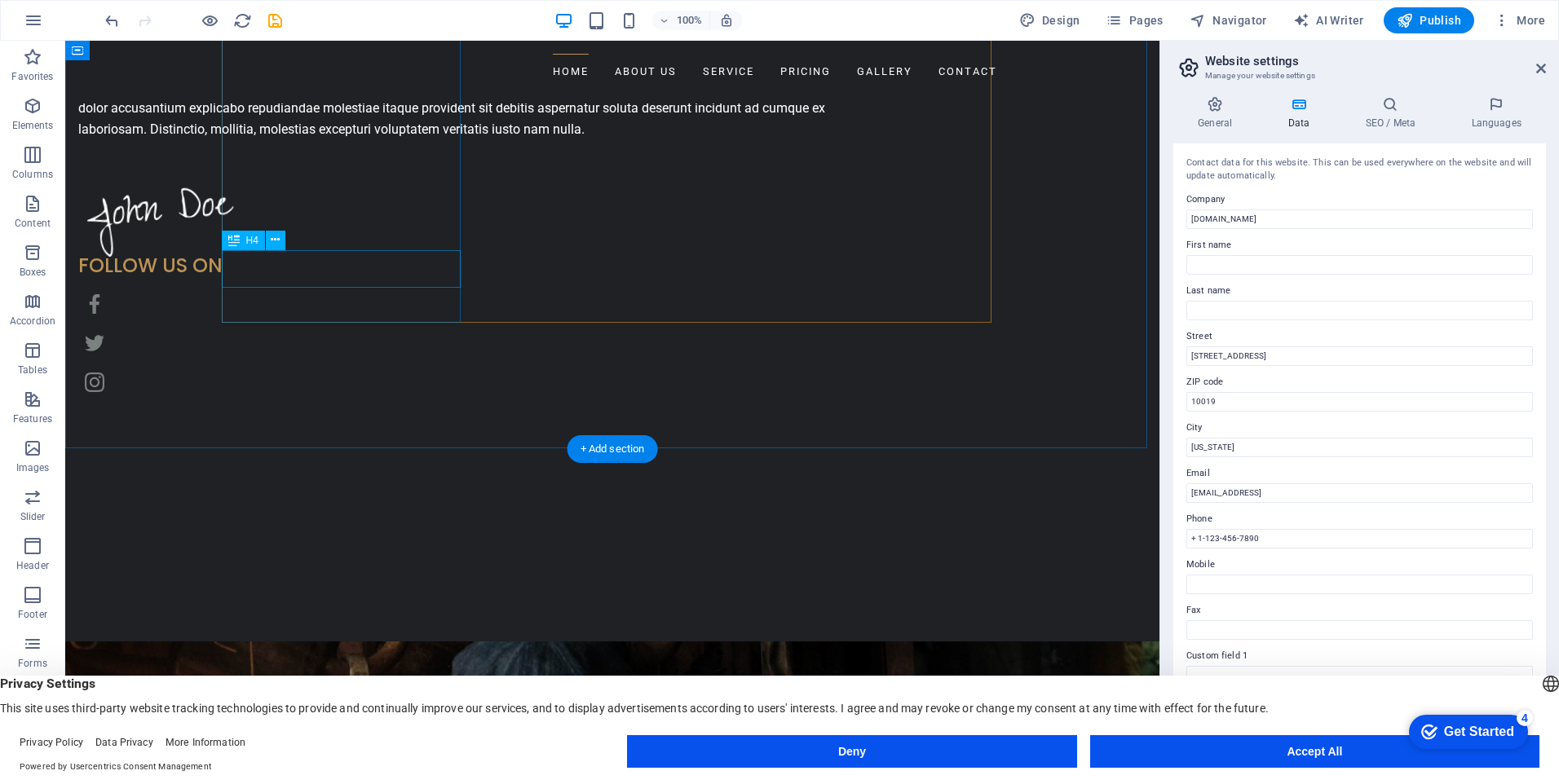
scroll to position [1631, 0]
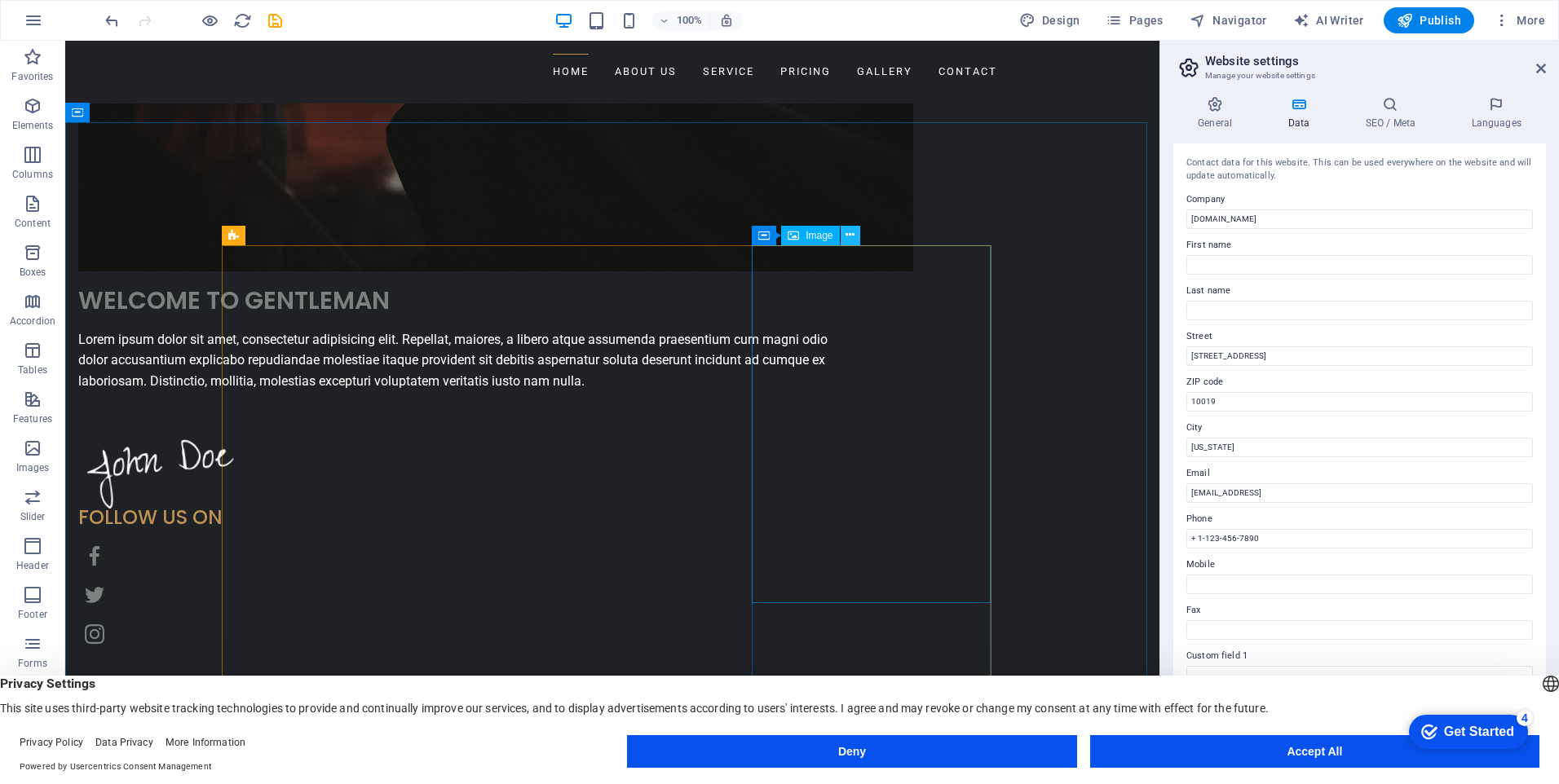
click at [849, 239] on icon at bounding box center [849, 234] width 9 height 17
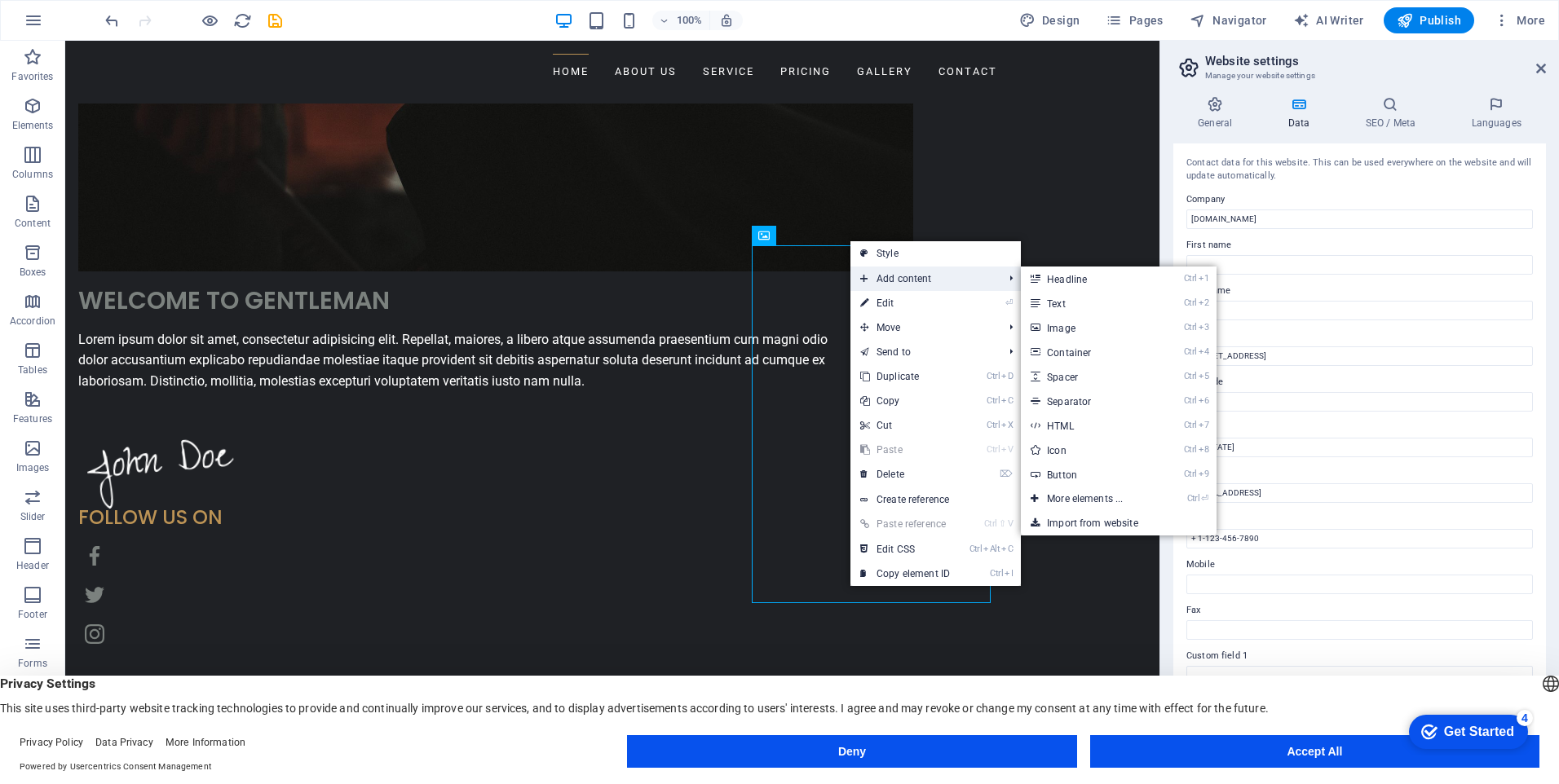
click at [857, 274] on span "Add content" at bounding box center [923, 279] width 146 height 25
click at [861, 275] on icon at bounding box center [864, 279] width 8 height 25
click at [889, 287] on span "Add content" at bounding box center [923, 279] width 146 height 25
click at [871, 281] on span "Add content" at bounding box center [923, 279] width 146 height 25
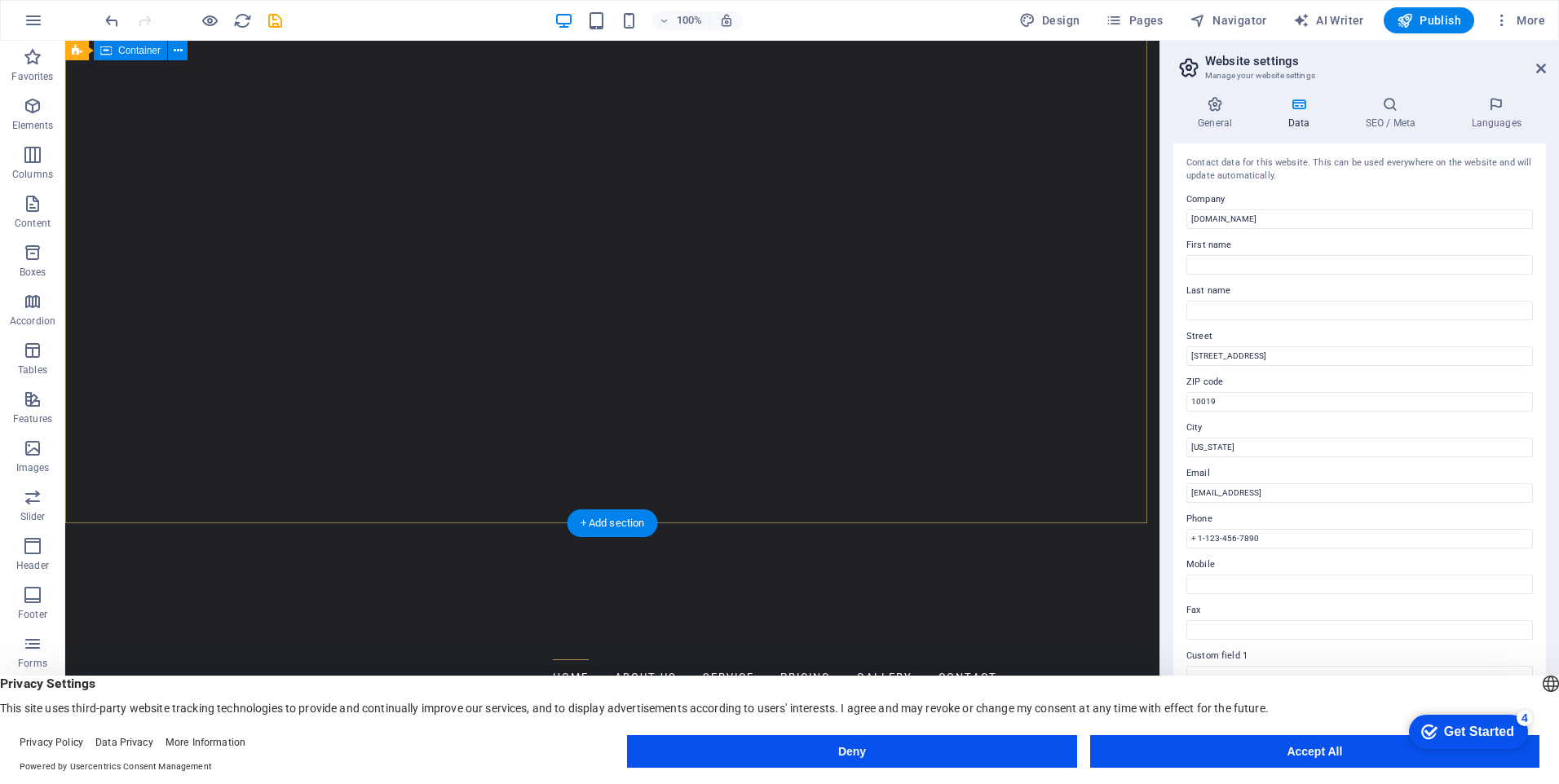
scroll to position [0, 0]
